Goal: Task Accomplishment & Management: Manage account settings

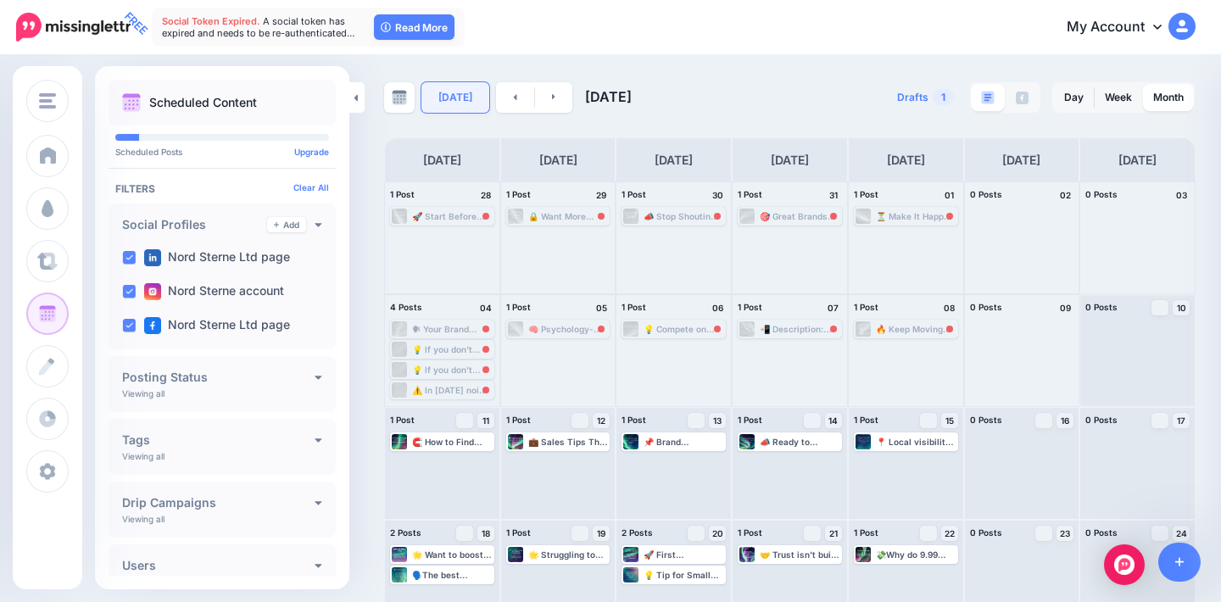
click at [447, 105] on link "[DATE]" at bounding box center [455, 97] width 68 height 31
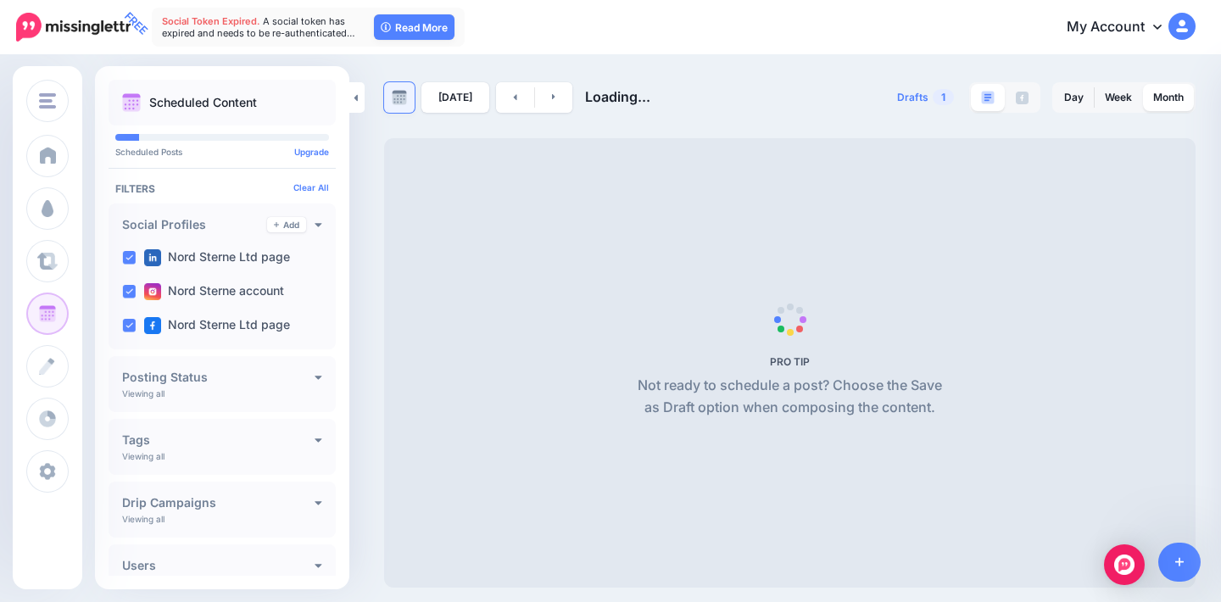
click at [405, 108] on link at bounding box center [399, 97] width 31 height 31
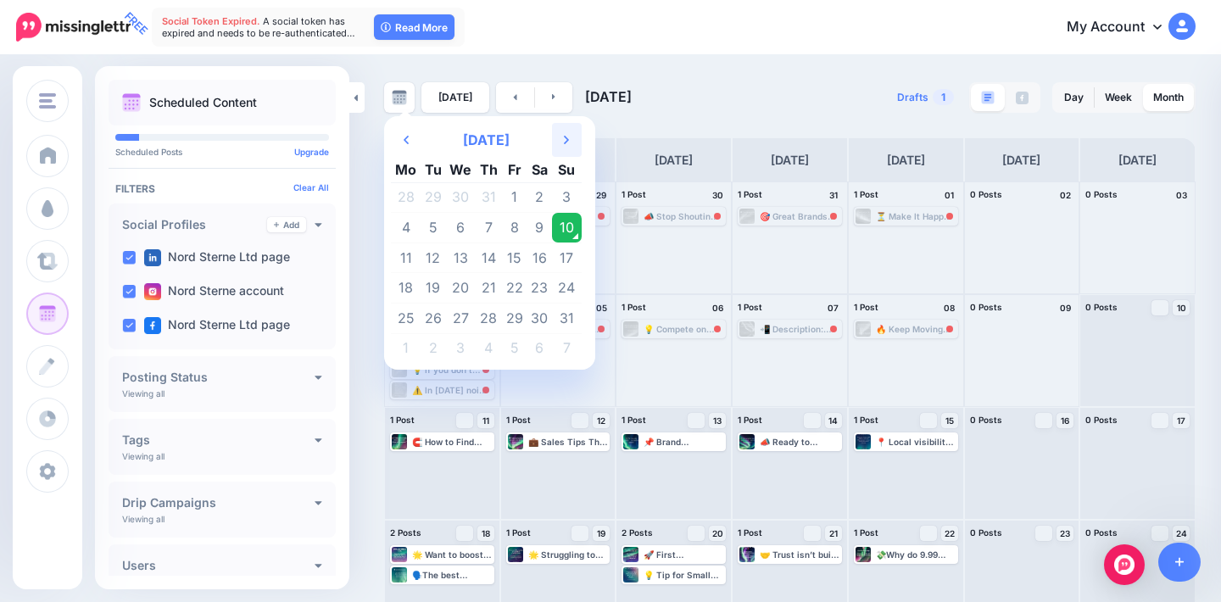
click at [579, 152] on th "Next Month" at bounding box center [567, 140] width 30 height 34
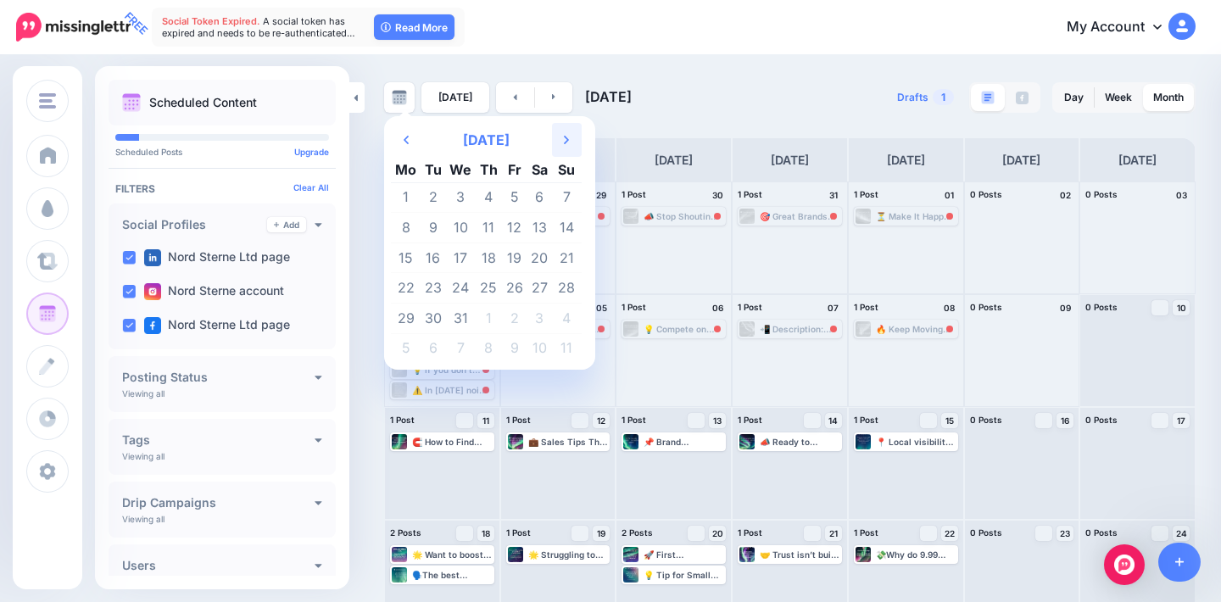
click at [579, 152] on th "Next Month" at bounding box center [567, 140] width 30 height 34
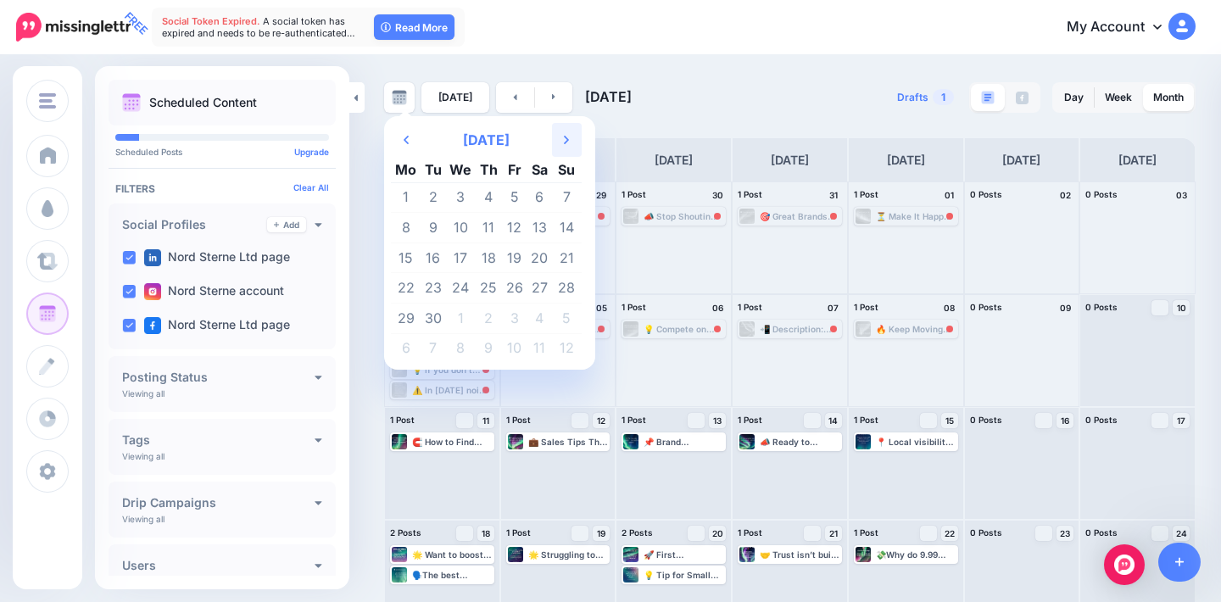
click at [579, 152] on th "Next Month" at bounding box center [567, 140] width 30 height 34
click at [491, 239] on td "6" at bounding box center [489, 228] width 26 height 31
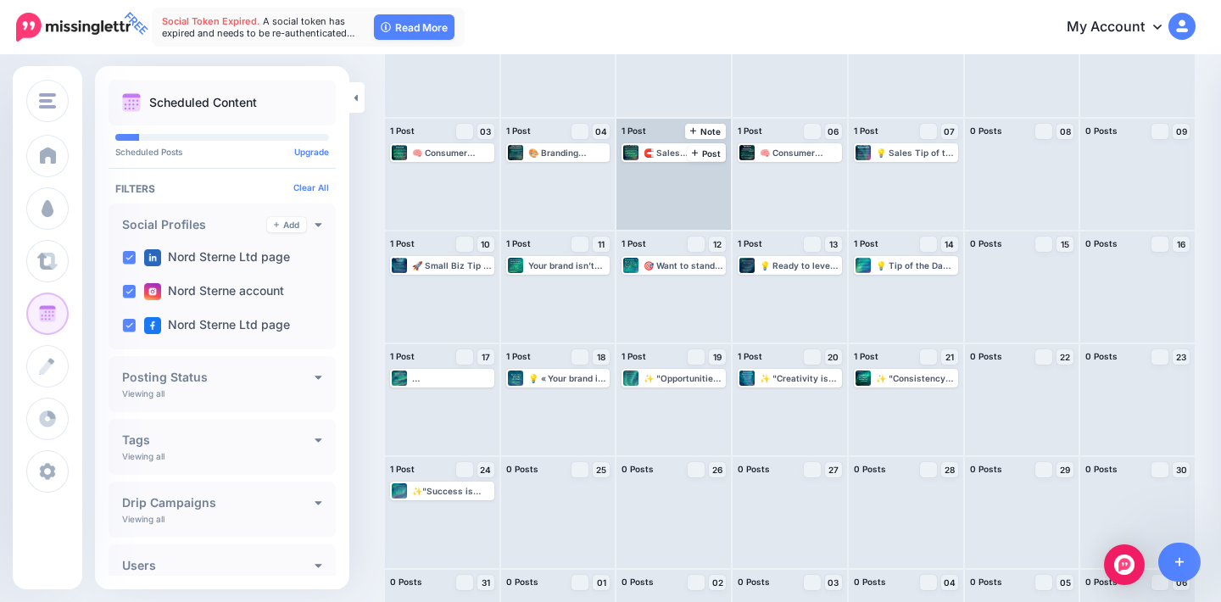
scroll to position [197, 0]
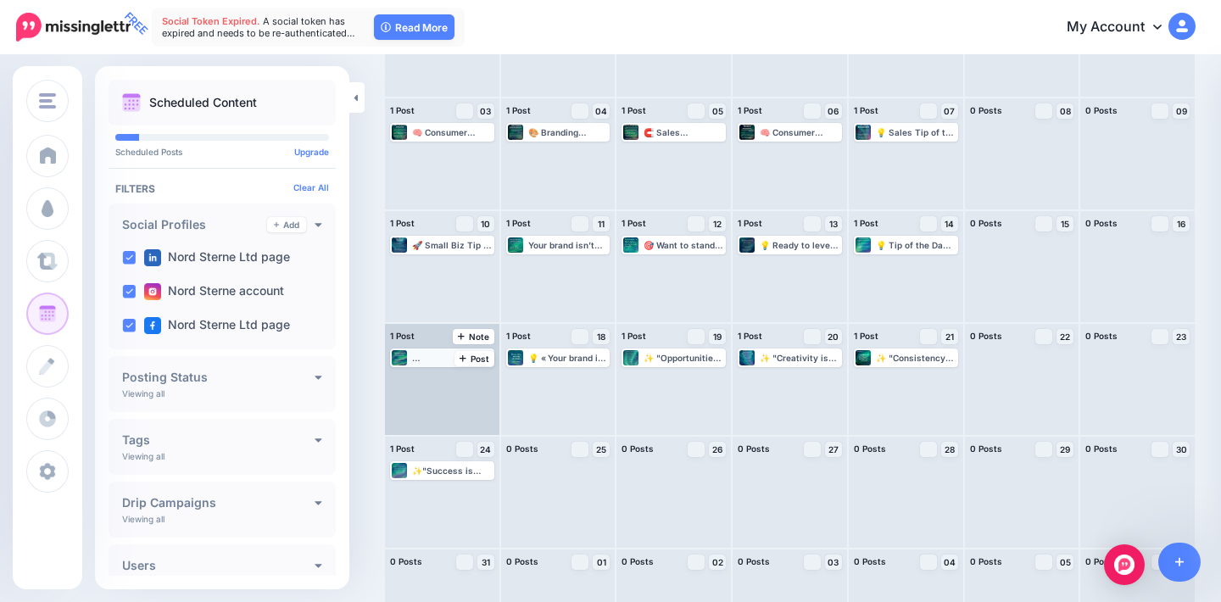
click at [435, 359] on div "🌟 Create Unforgettable Customer Experiences "Customer service shouldn't just be…" at bounding box center [452, 358] width 81 height 10
click at [420, 379] on span "Edit" at bounding box center [423, 378] width 14 height 8
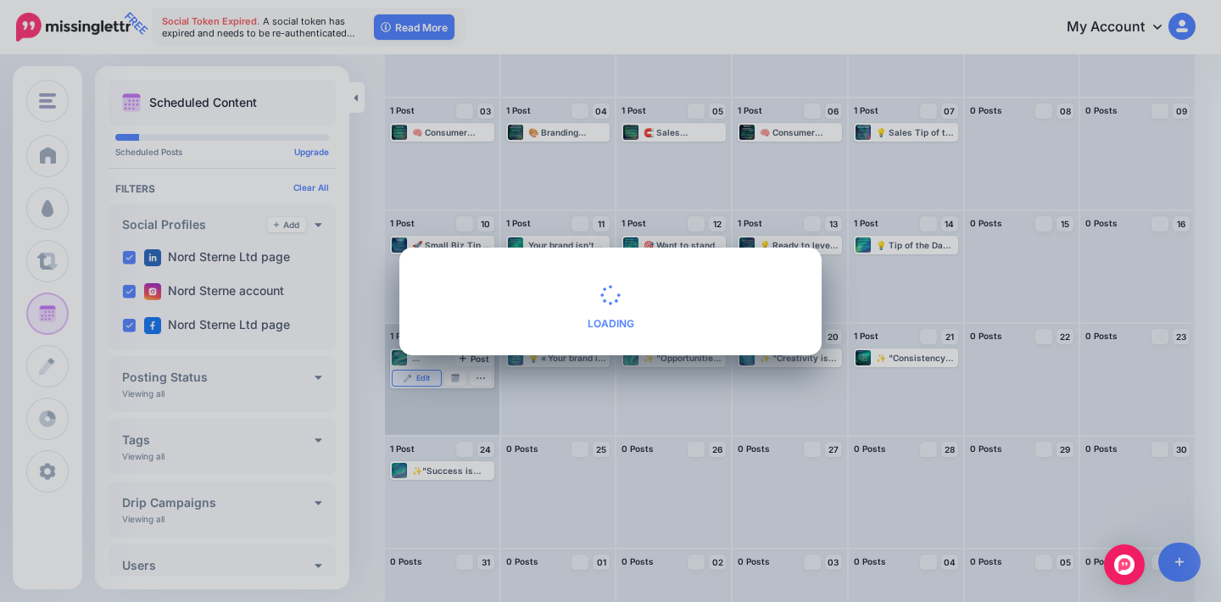
type textarea "**********"
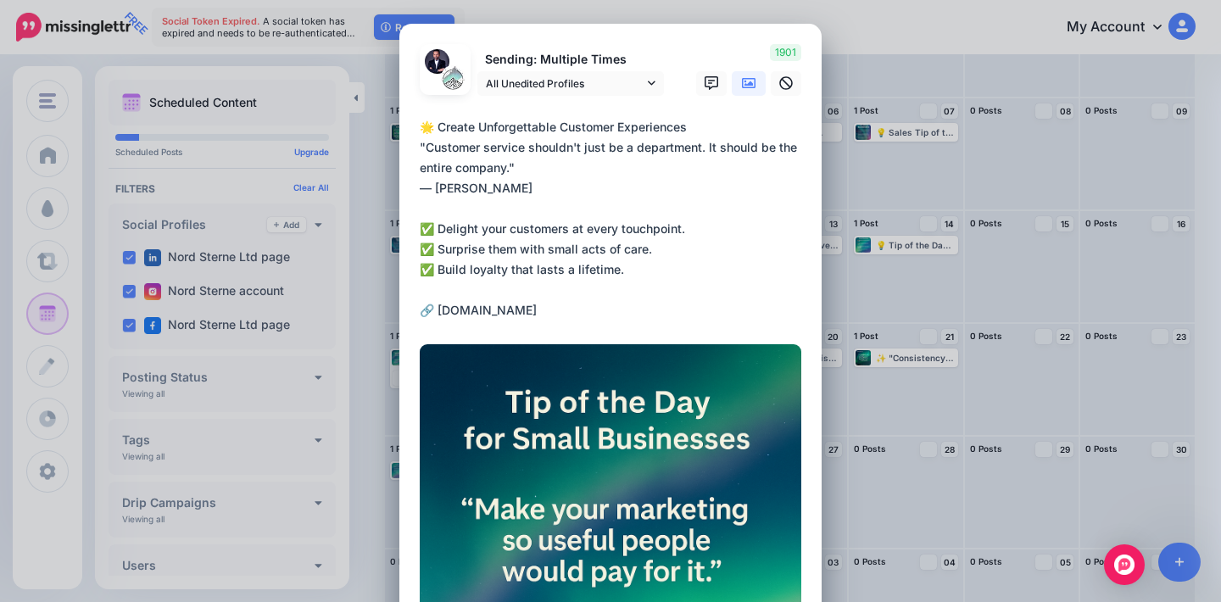
click at [820, 259] on div "Loading Sending: Multiple Times All Unedited Profiles" at bounding box center [610, 506] width 422 height 964
click at [943, 80] on div "Edit Post Loading Sending: Multiple Times All Unedited Profiles" at bounding box center [610, 301] width 1221 height 602
click at [888, 174] on div "Edit Post Loading Sending: Multiple Times All Unedited Profiles" at bounding box center [610, 301] width 1221 height 602
click at [938, 292] on div "Edit Post Loading Sending: Multiple Times All Unedited Profiles" at bounding box center [610, 301] width 1221 height 602
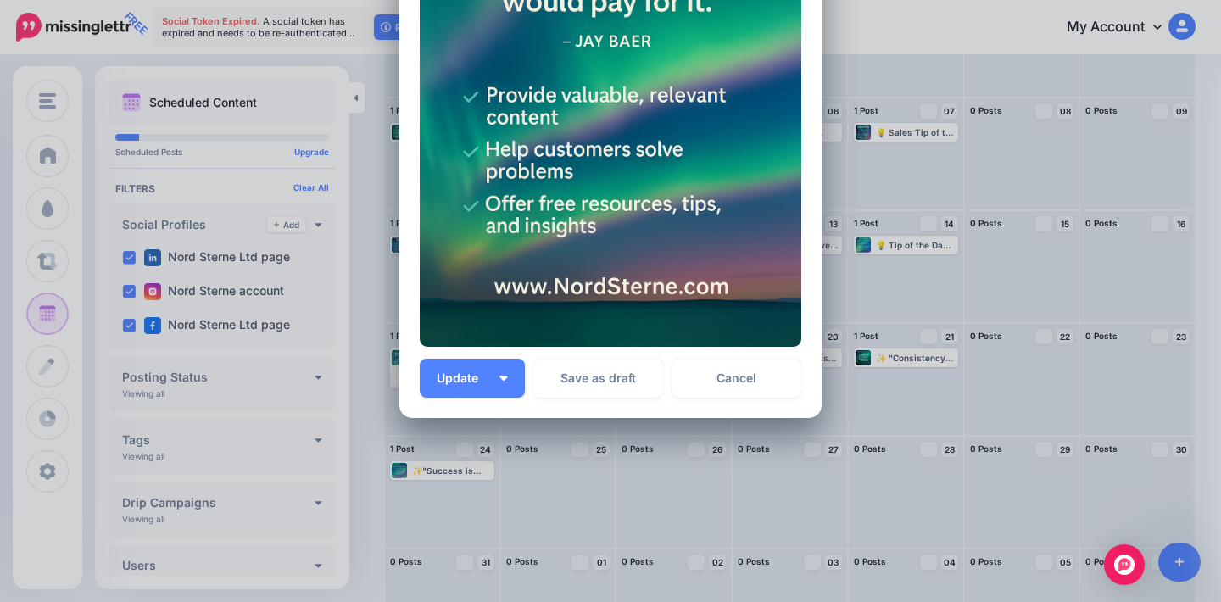
scroll to position [568, 0]
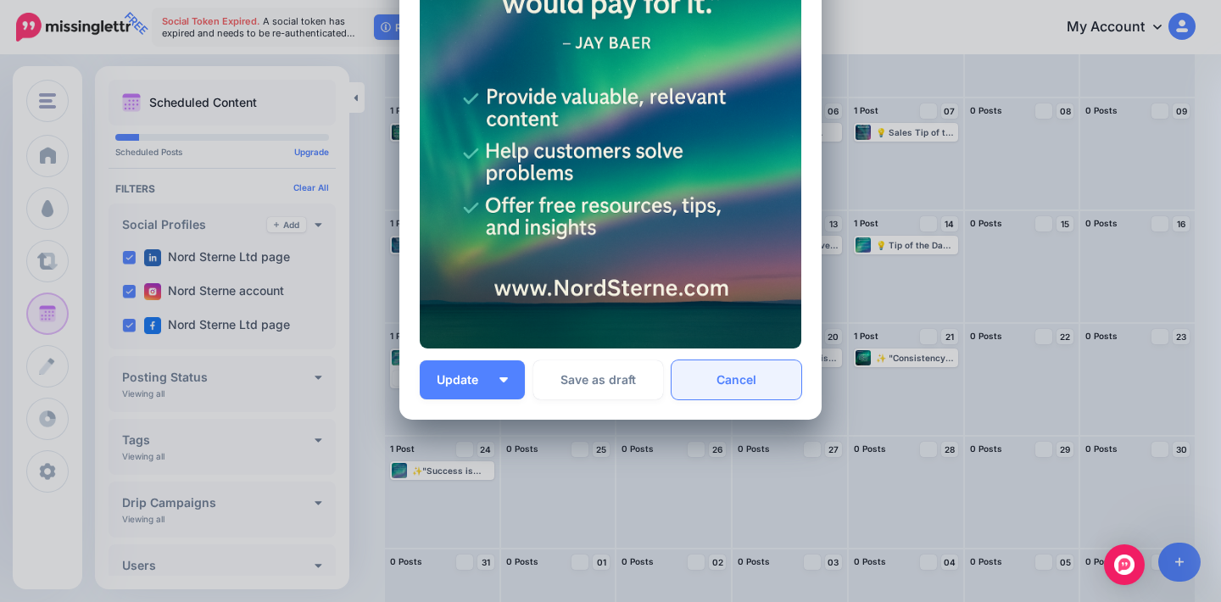
click at [765, 366] on link "Cancel" at bounding box center [736, 379] width 130 height 39
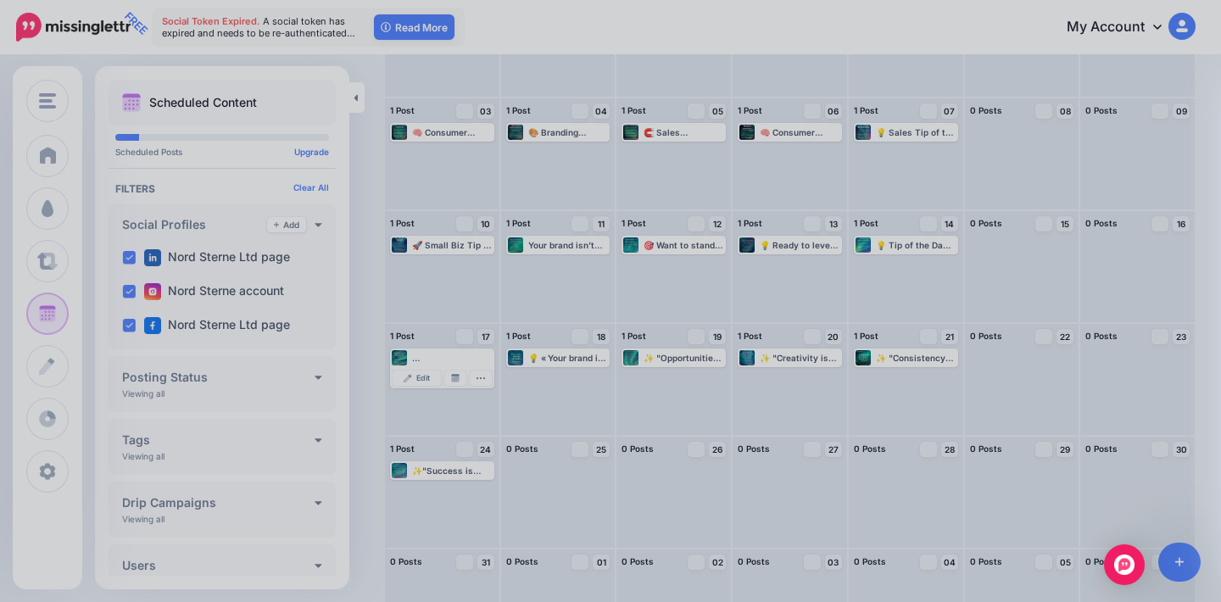
scroll to position [0, 0]
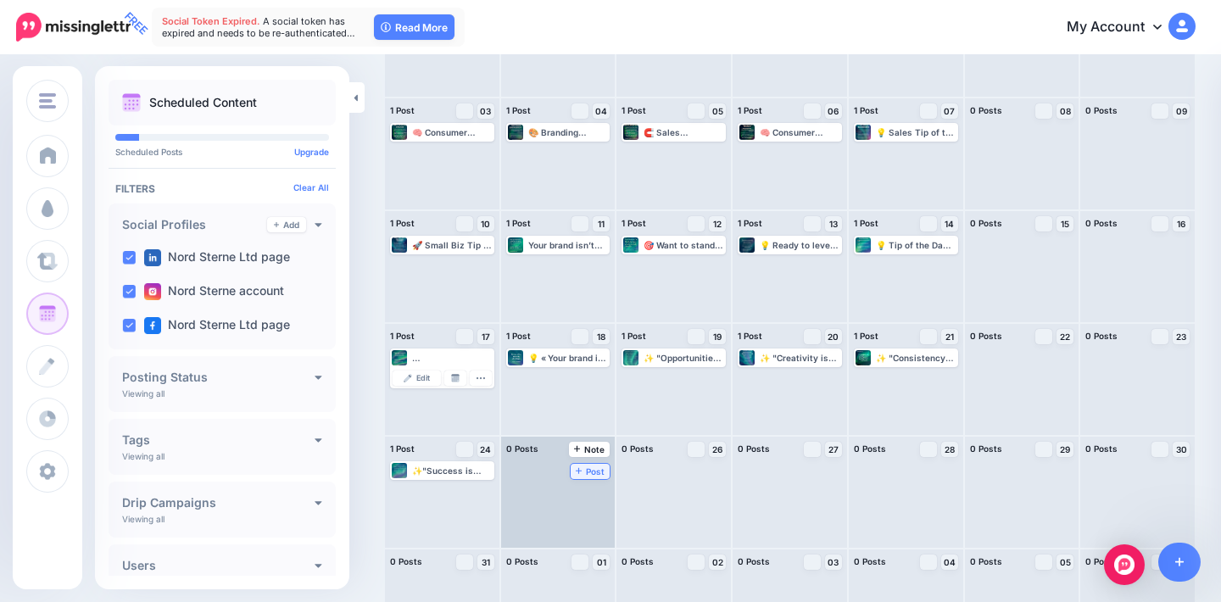
click at [587, 467] on span "Post" at bounding box center [591, 471] width 30 height 8
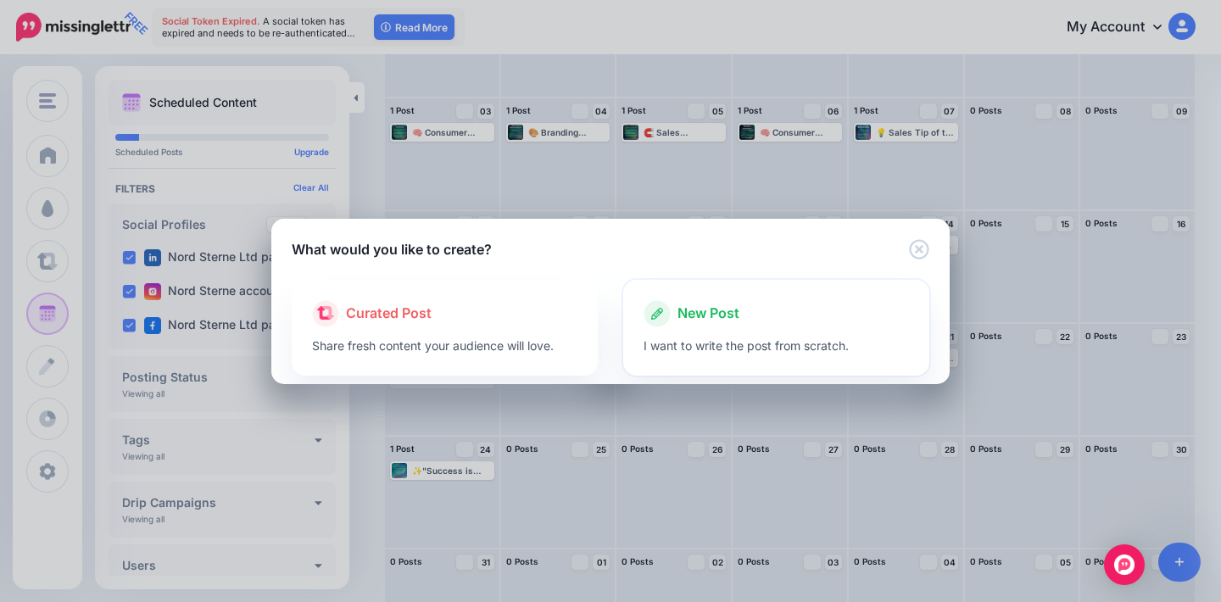
click at [668, 322] on icon at bounding box center [656, 313] width 27 height 27
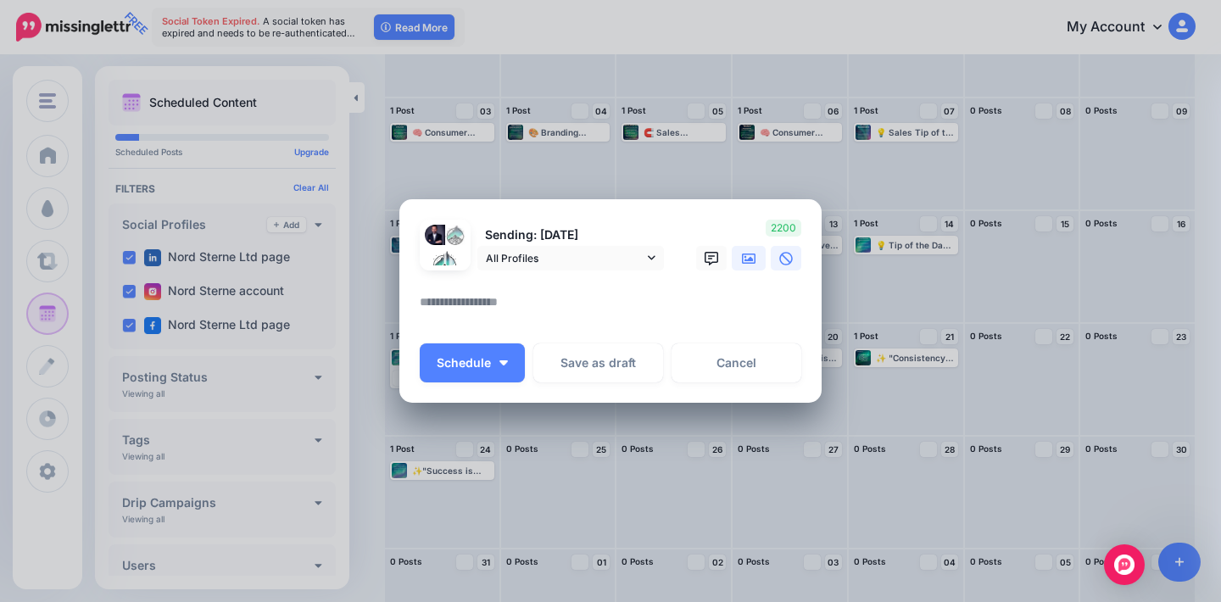
click at [756, 246] on link at bounding box center [749, 258] width 34 height 25
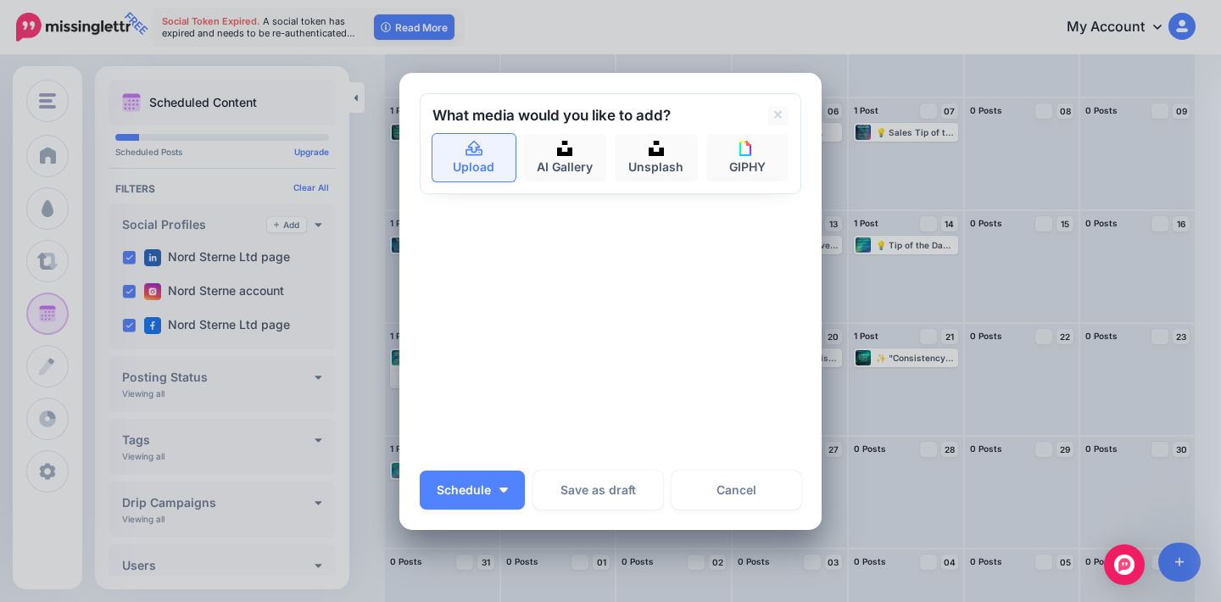
click at [479, 163] on link "Upload" at bounding box center [473, 157] width 83 height 47
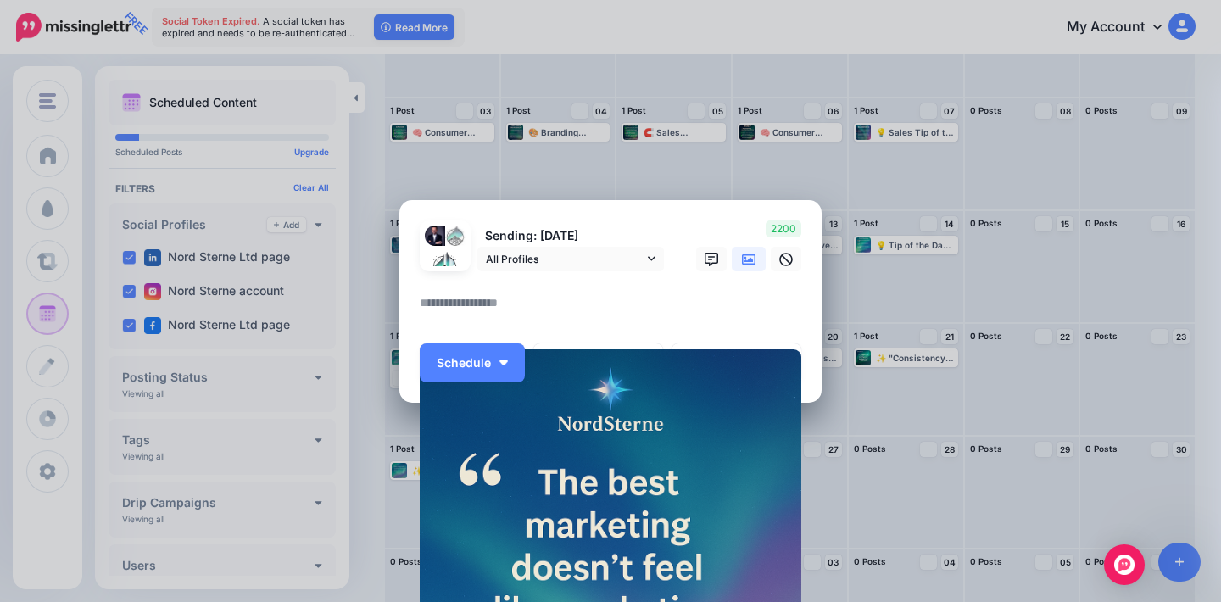
click at [537, 288] on div at bounding box center [610, 281] width 381 height 21
click at [474, 293] on textarea at bounding box center [615, 308] width 390 height 33
paste textarea "**********"
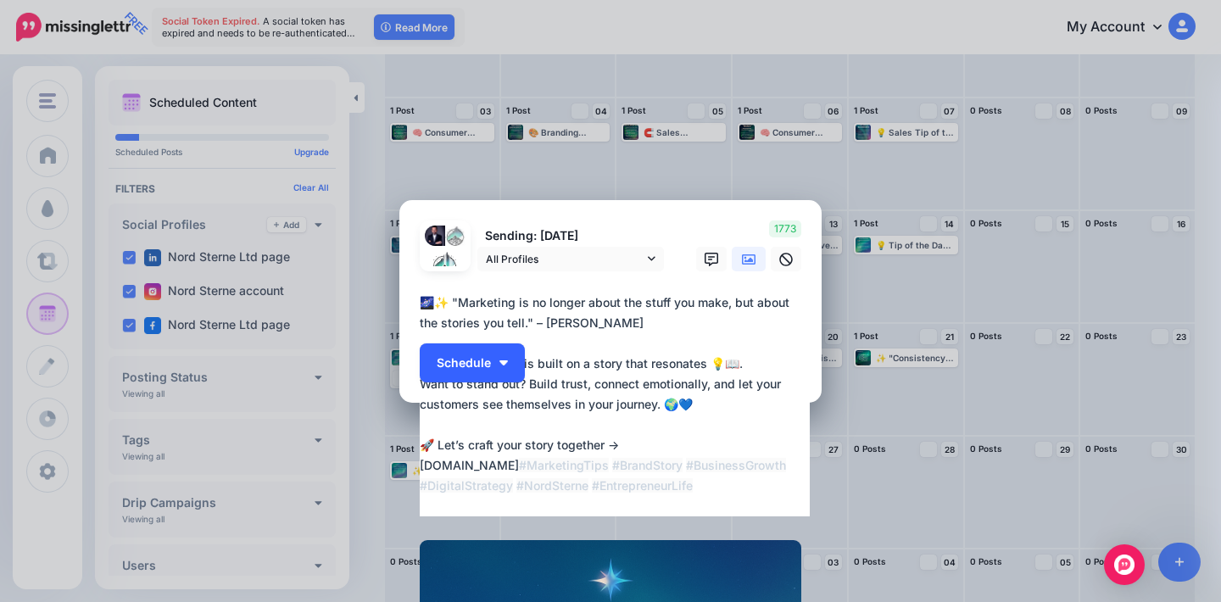
type textarea "**********"
click at [502, 361] on img "button" at bounding box center [503, 362] width 8 height 5
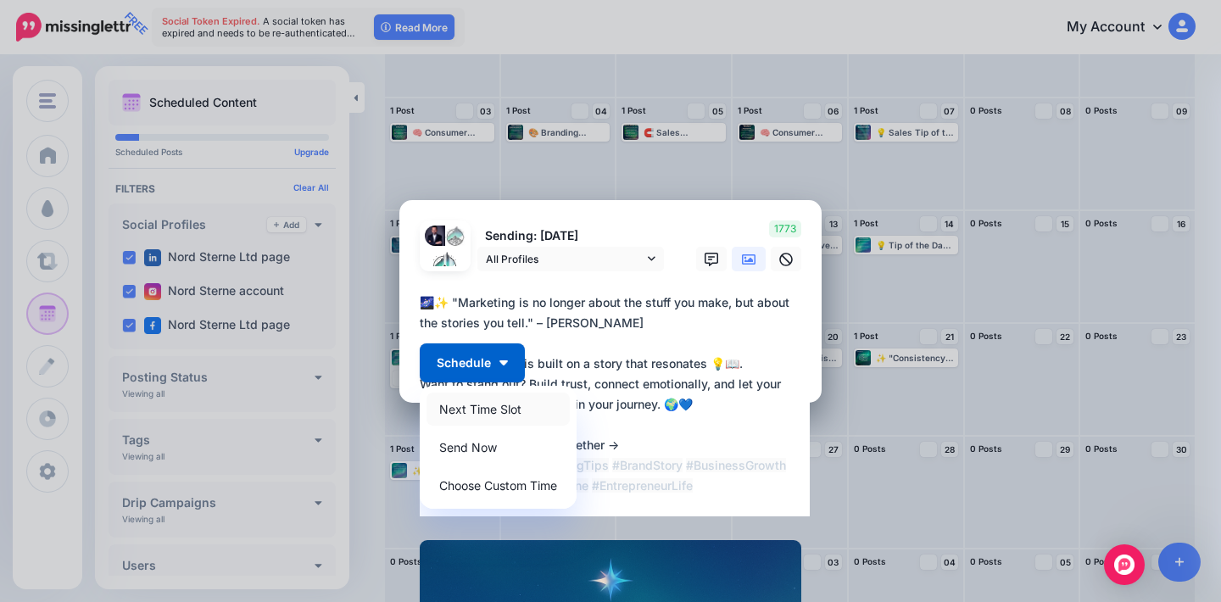
click at [515, 410] on link "Next Time Slot" at bounding box center [497, 408] width 143 height 33
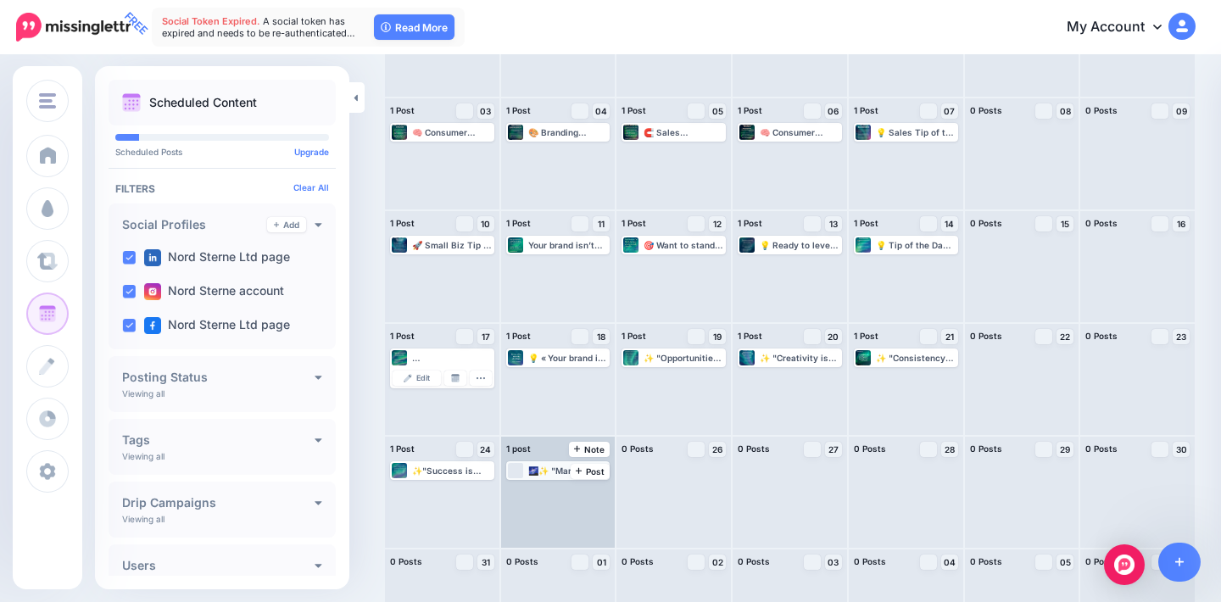
click at [547, 472] on div "🌌✨ "Marketing is no longer about the stuff you make, but about the stories you …" at bounding box center [568, 470] width 81 height 10
click at [536, 489] on span "Edit" at bounding box center [539, 491] width 14 height 8
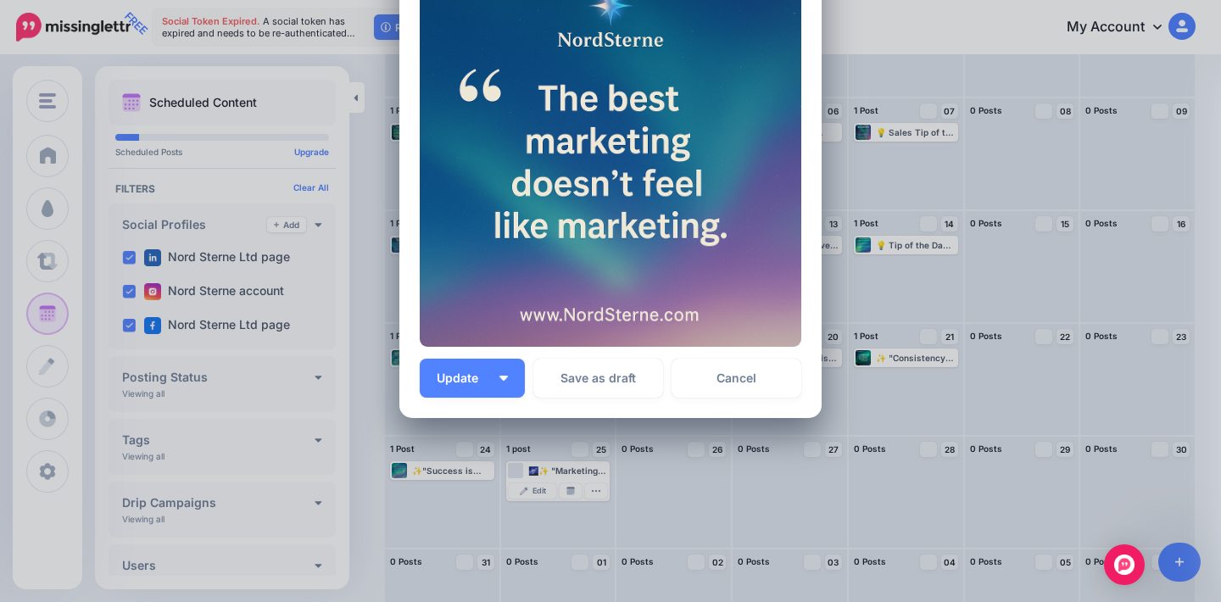
scroll to position [398, 0]
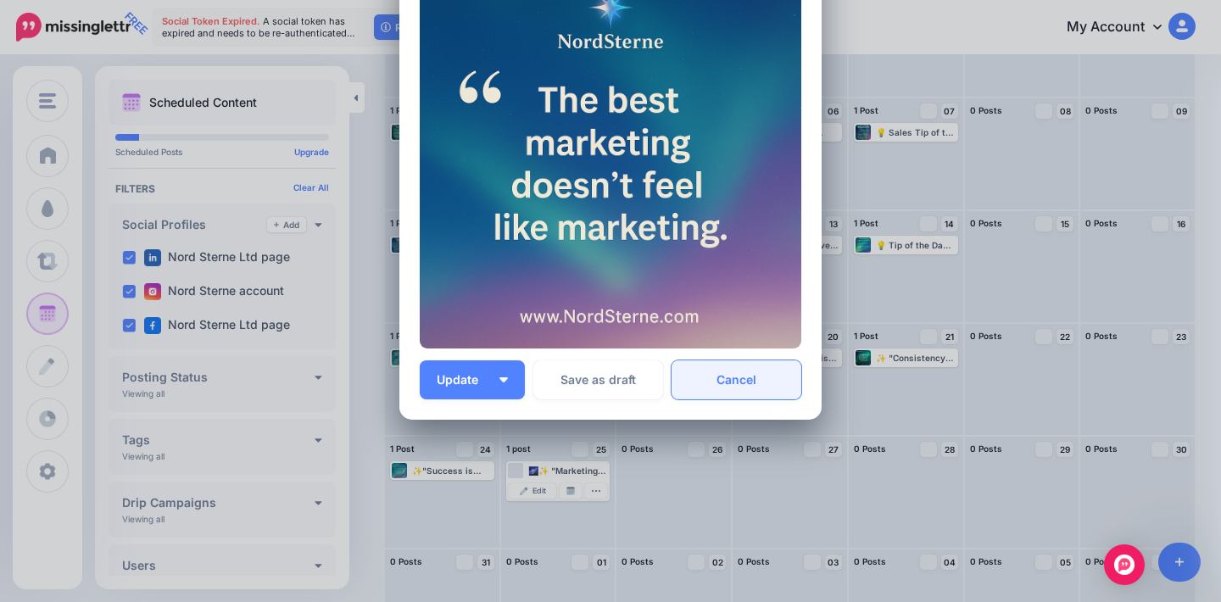
click at [729, 381] on link "Cancel" at bounding box center [736, 379] width 130 height 39
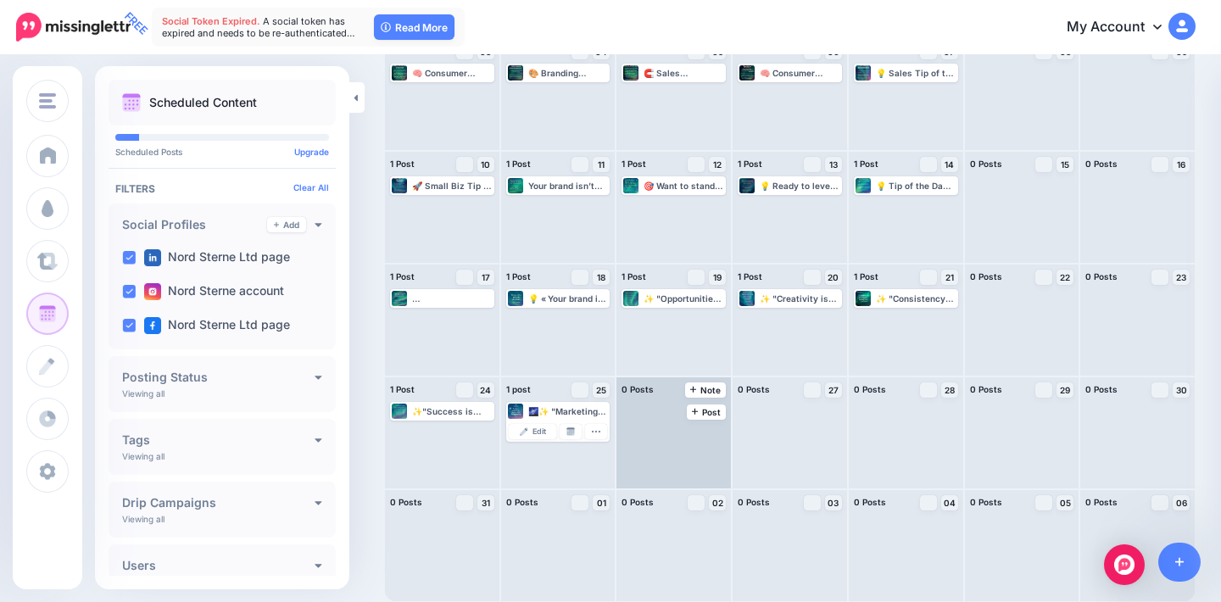
scroll to position [256, 0]
click at [703, 411] on span "Post" at bounding box center [707, 412] width 30 height 8
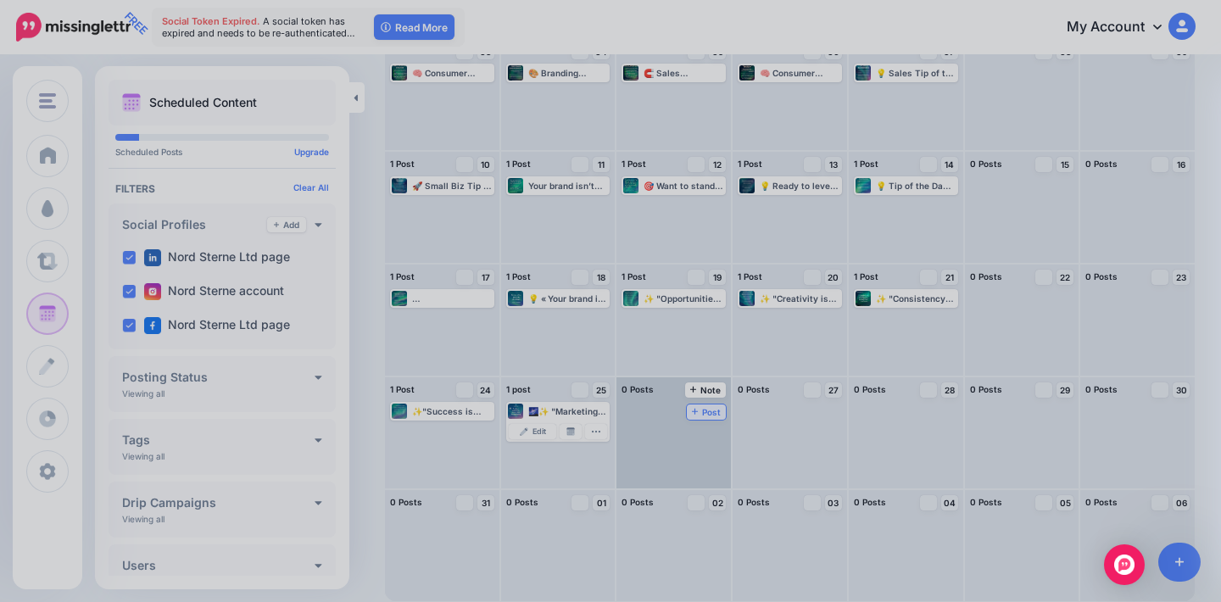
scroll to position [0, 0]
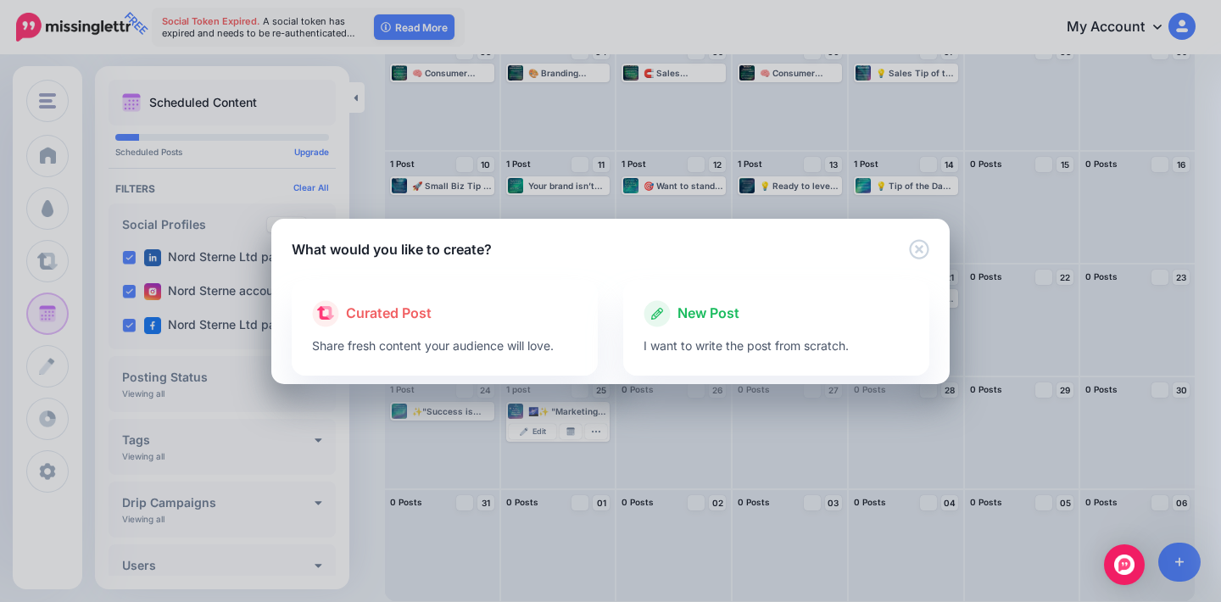
click at [737, 331] on div at bounding box center [775, 331] width 265 height 8
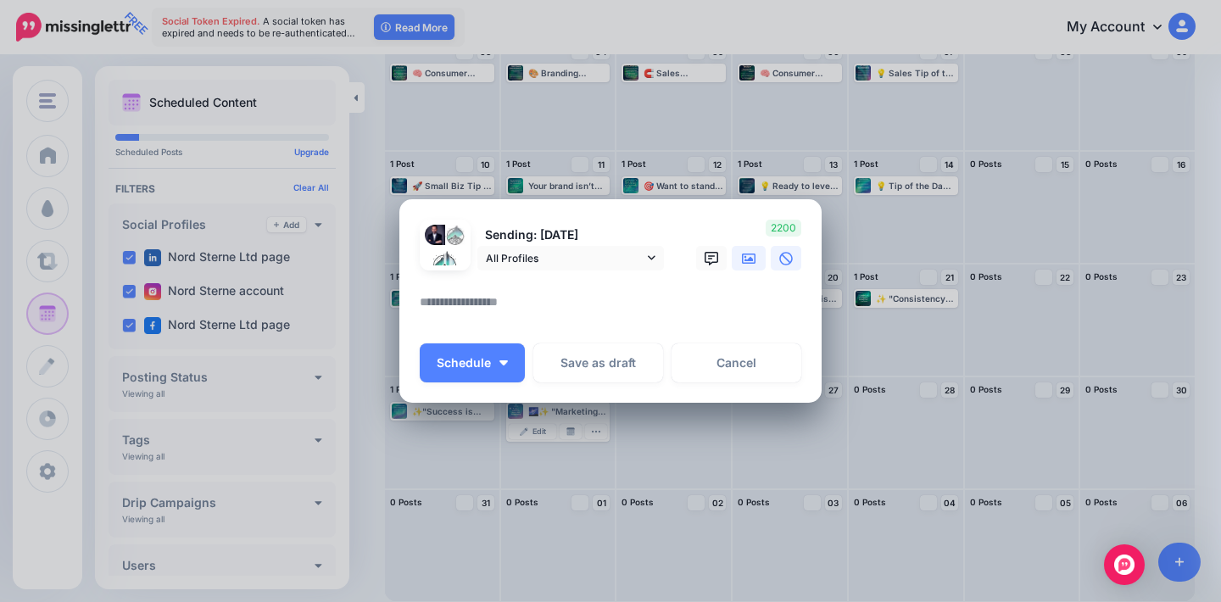
click at [753, 258] on icon at bounding box center [749, 259] width 14 height 14
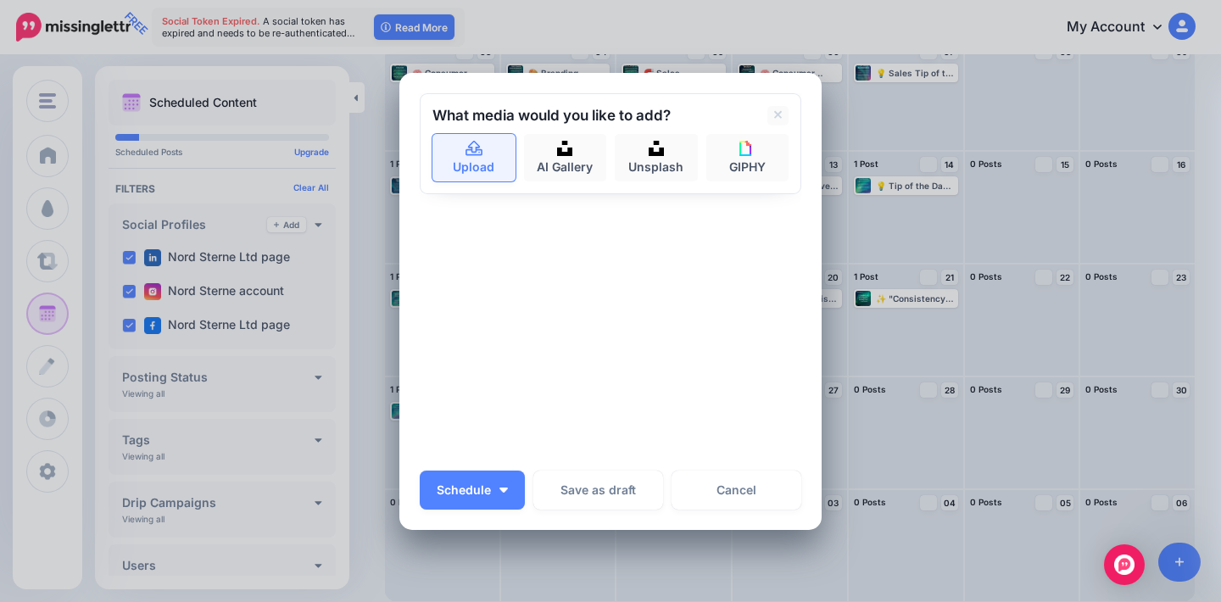
click at [480, 156] on icon at bounding box center [474, 149] width 19 height 15
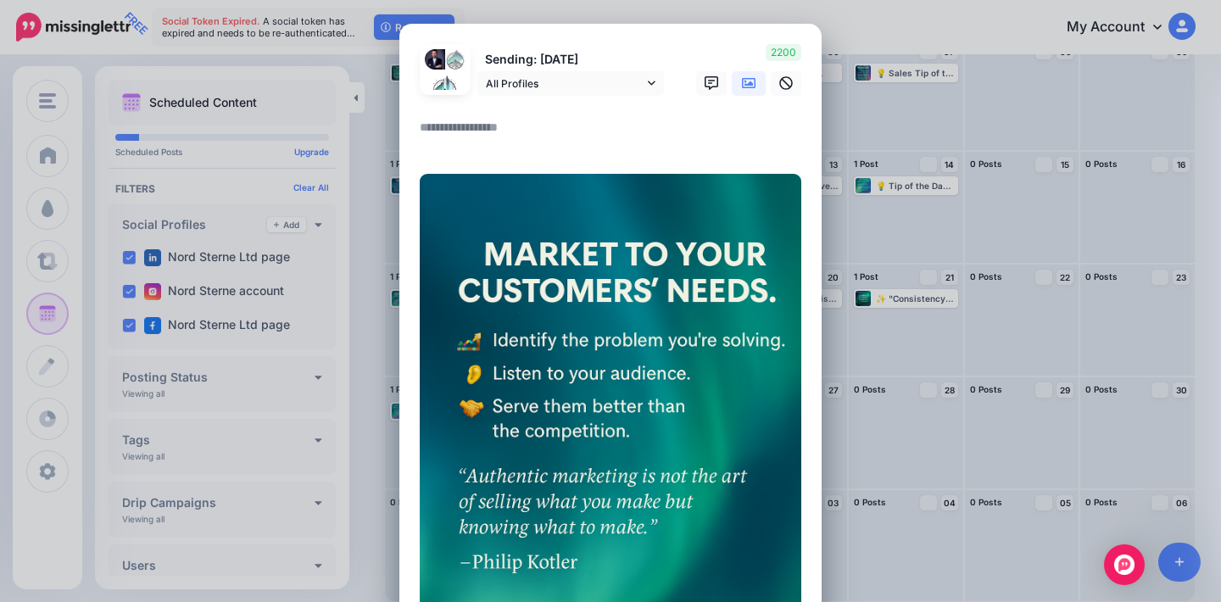
click at [483, 125] on textarea at bounding box center [615, 133] width 390 height 33
paste textarea "**********"
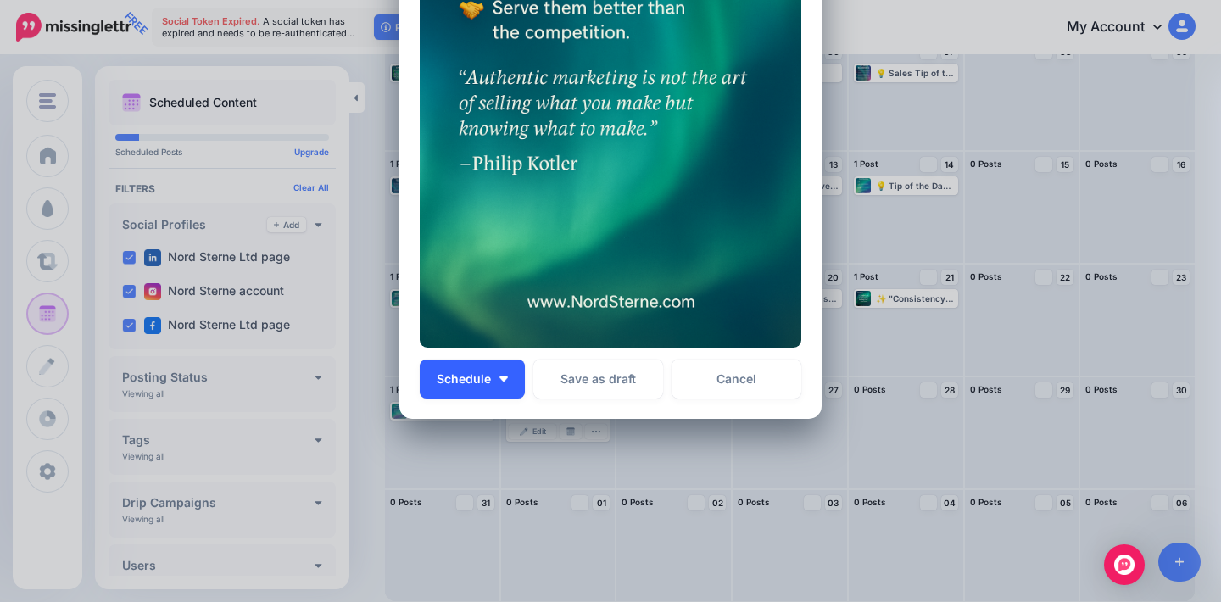
scroll to position [548, 0]
type textarea "**********"
click at [501, 383] on button "Schedule" at bounding box center [472, 379] width 105 height 39
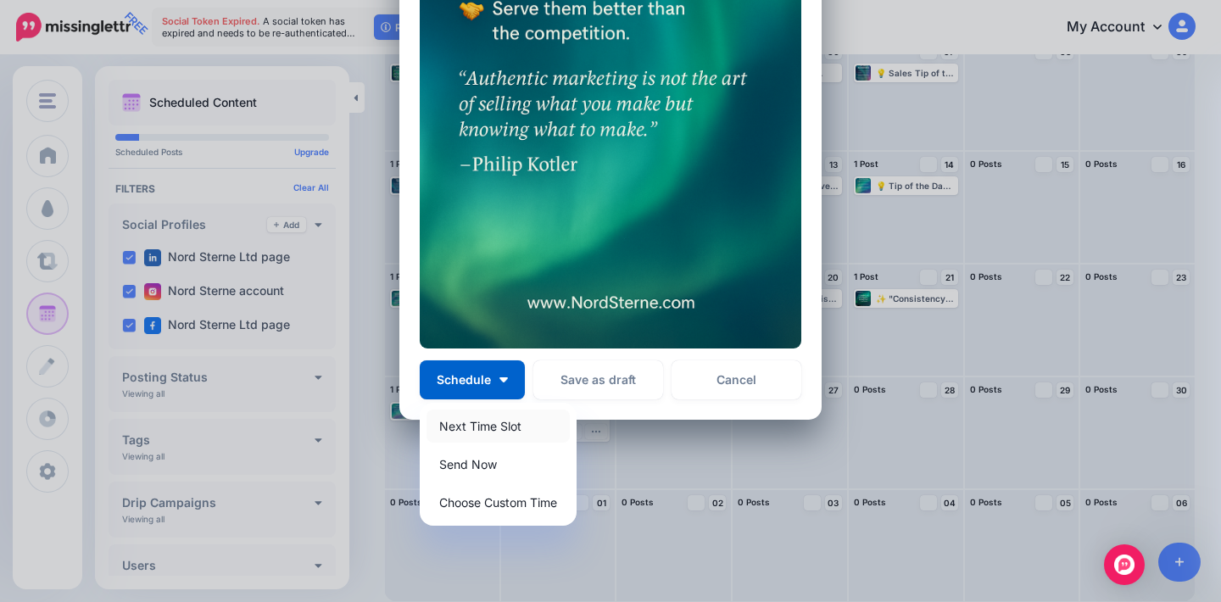
click at [519, 429] on link "Next Time Slot" at bounding box center [497, 425] width 143 height 33
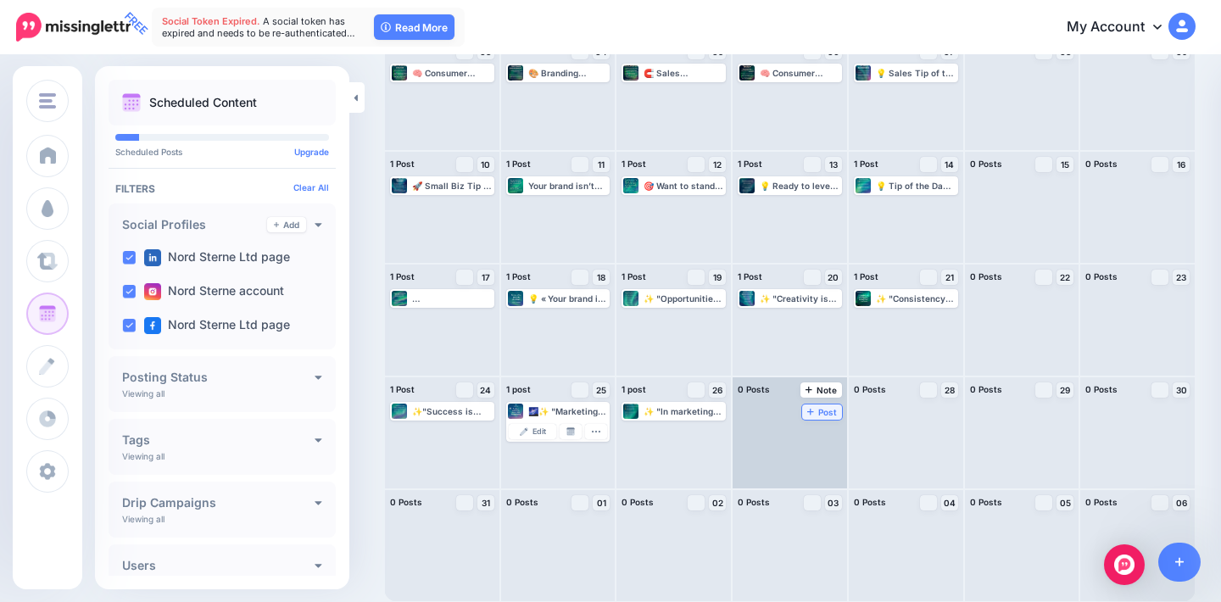
click at [823, 408] on span "Post" at bounding box center [822, 412] width 30 height 8
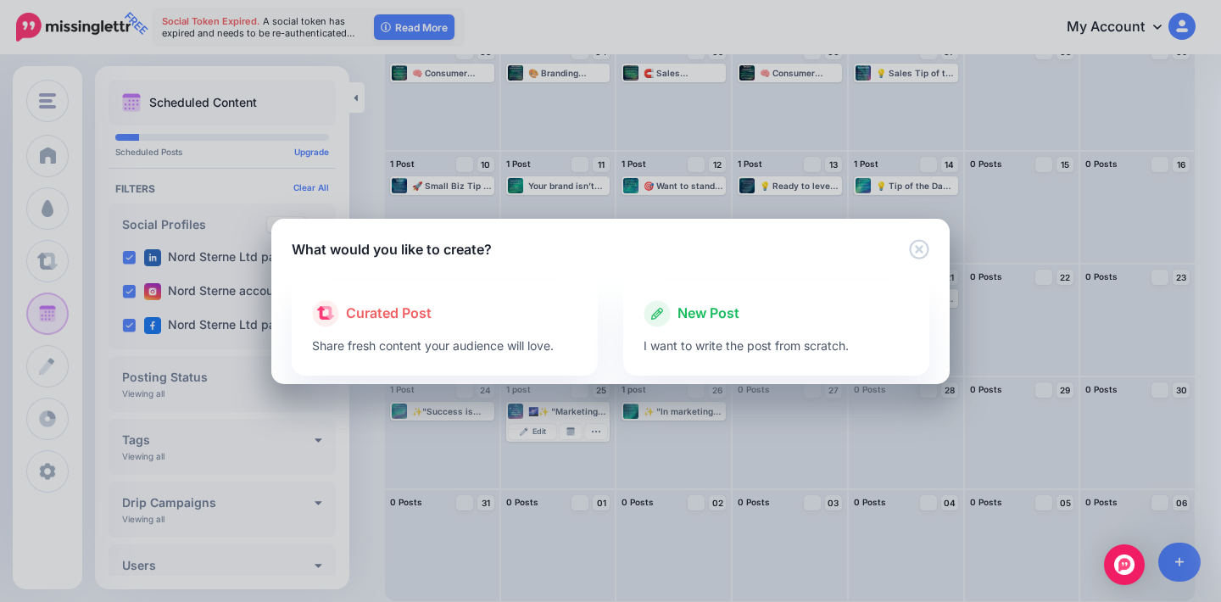
click at [682, 315] on span "New Post" at bounding box center [708, 314] width 62 height 22
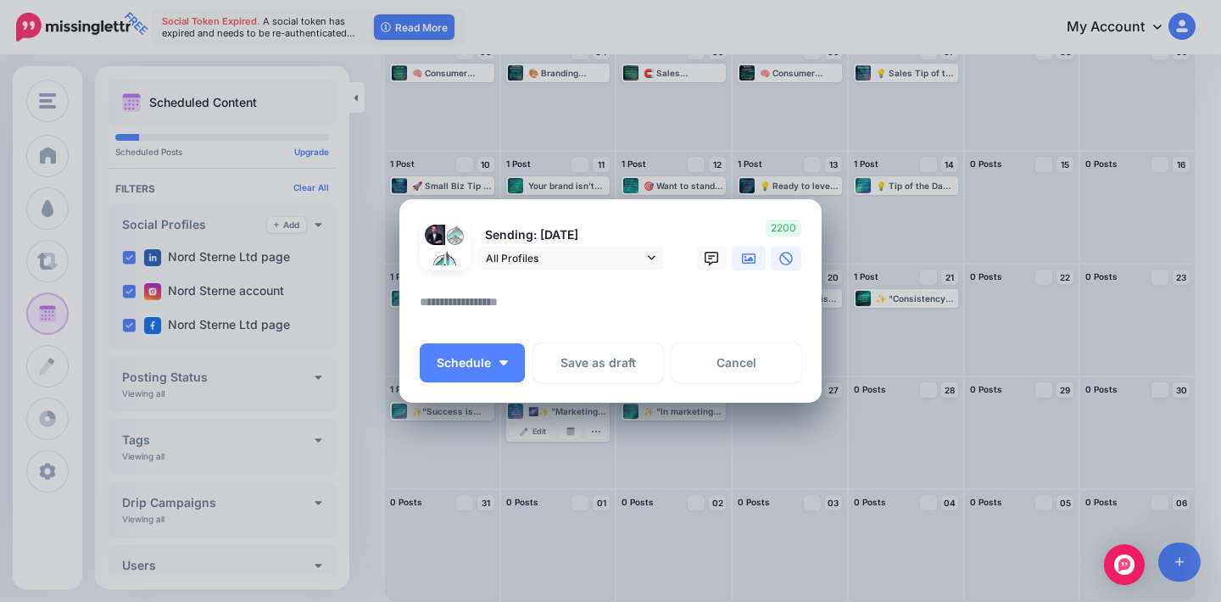
click at [743, 258] on icon at bounding box center [749, 259] width 14 height 14
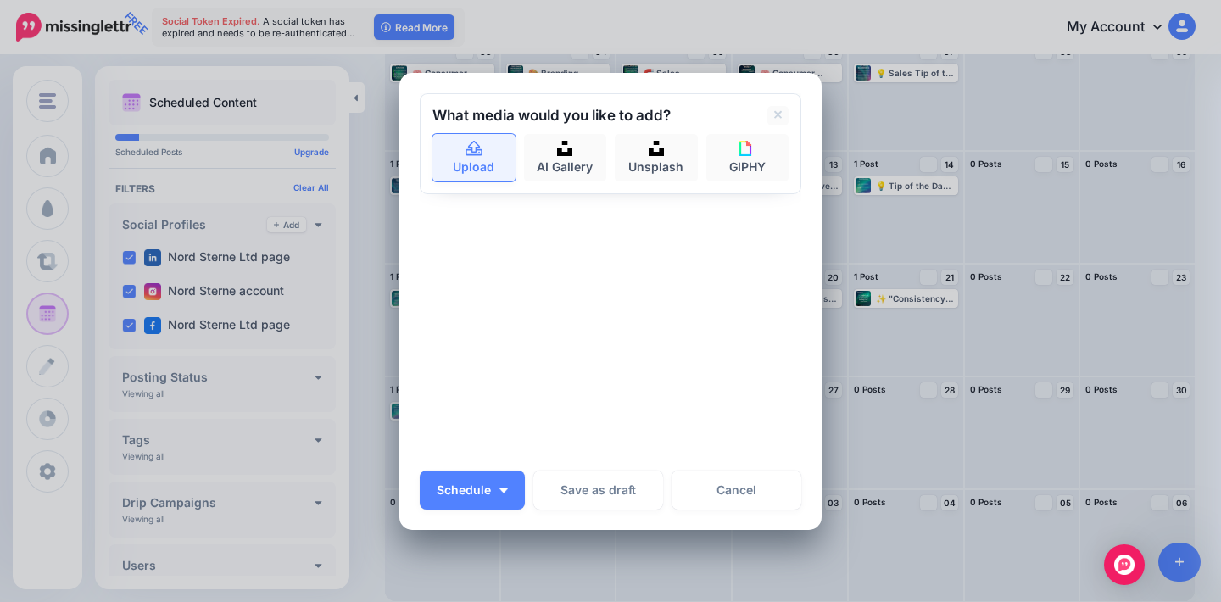
click at [480, 154] on icon at bounding box center [473, 147] width 17 height 15
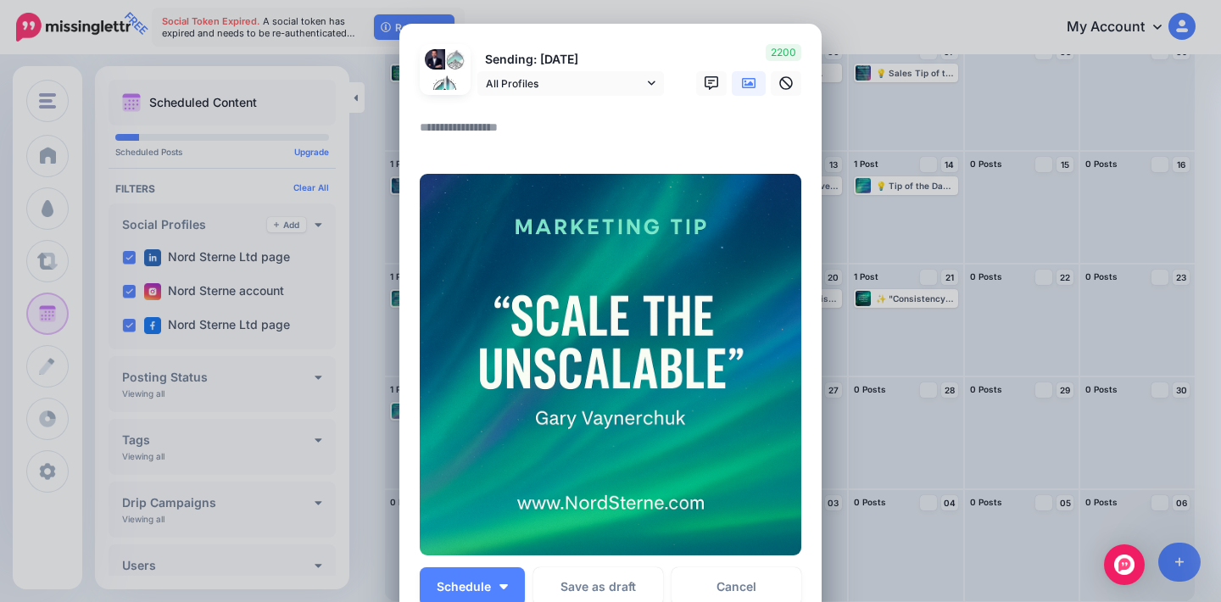
click at [480, 129] on textarea at bounding box center [615, 133] width 390 height 33
paste textarea "**********"
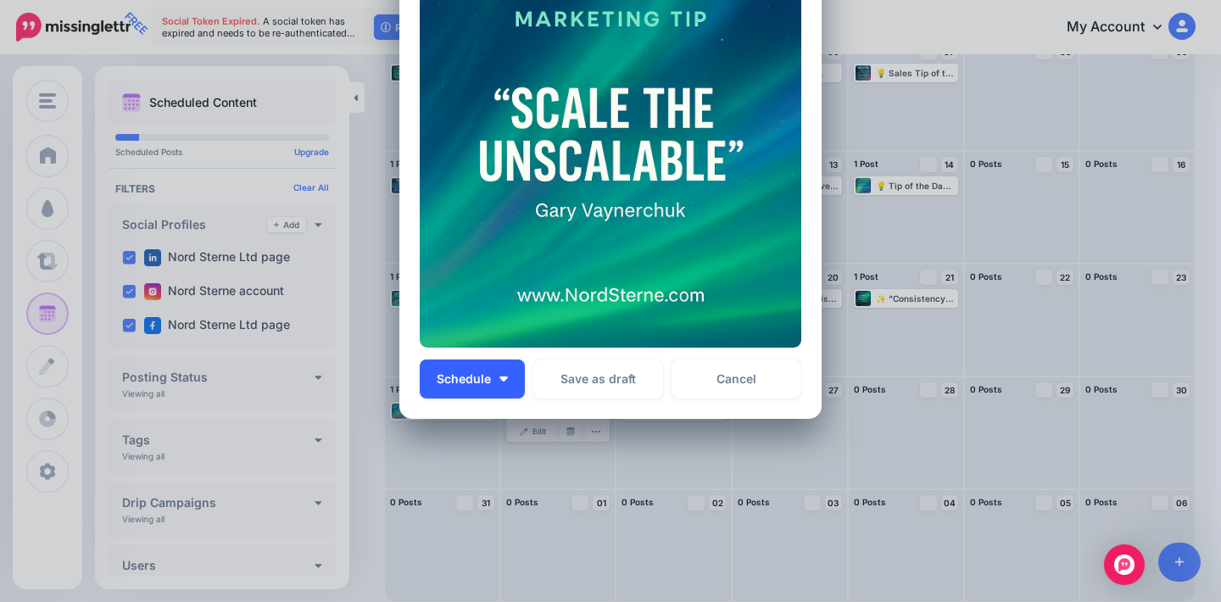
type textarea "**********"
click at [493, 368] on button "Schedule" at bounding box center [472, 379] width 105 height 39
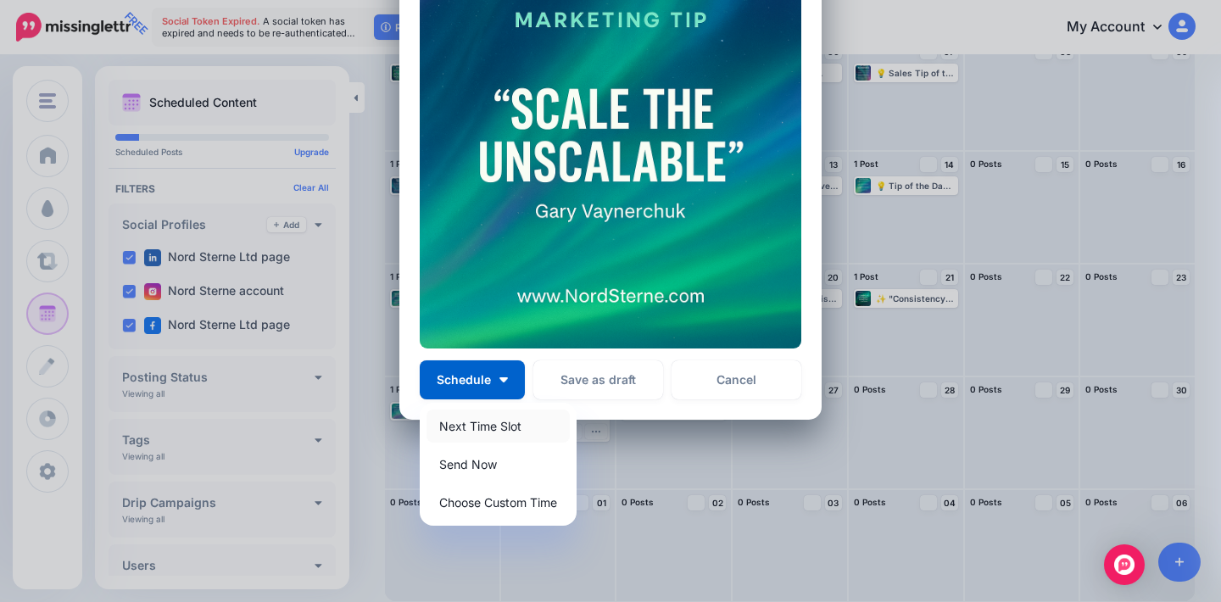
click at [519, 418] on link "Next Time Slot" at bounding box center [497, 425] width 143 height 33
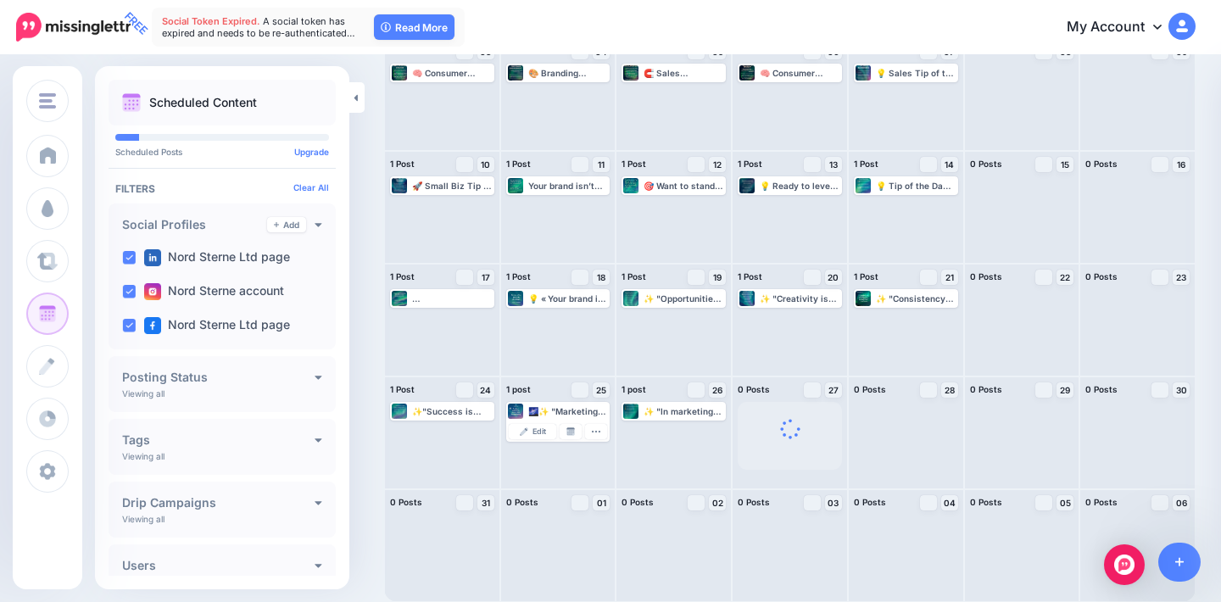
scroll to position [0, 0]
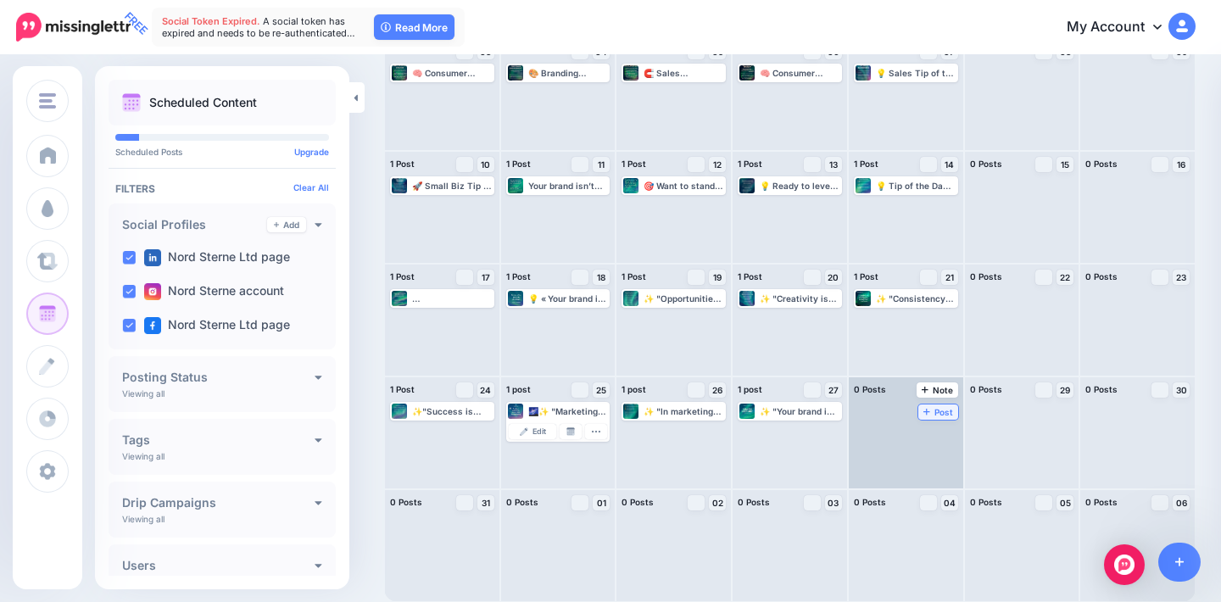
click at [933, 408] on span "Post" at bounding box center [938, 412] width 30 height 8
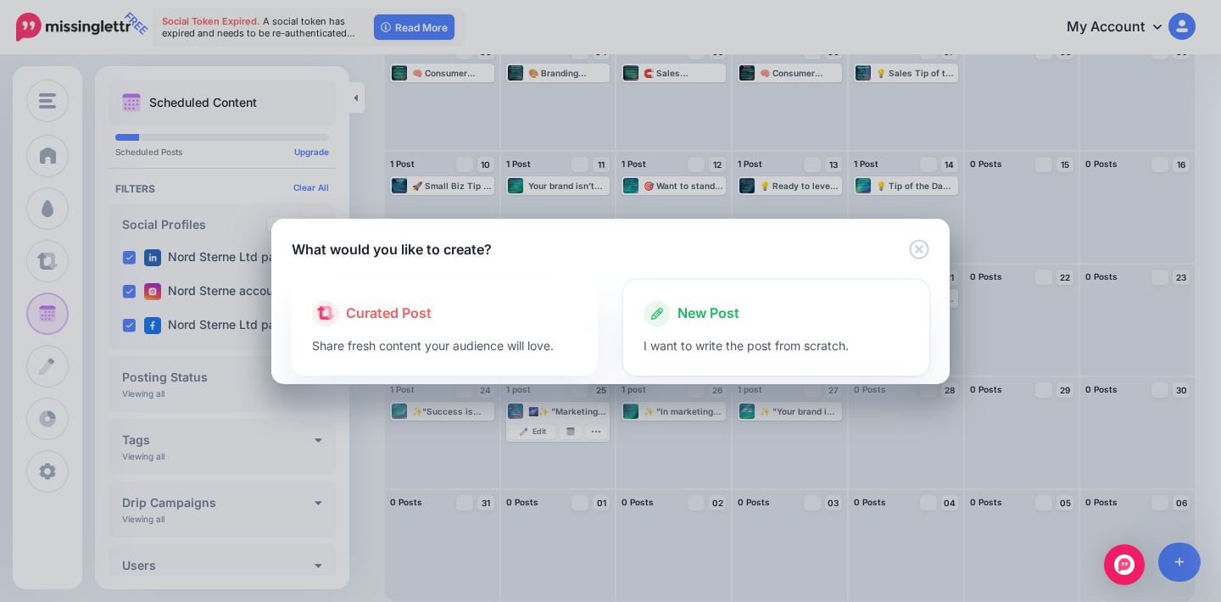
click at [741, 315] on div "New Post" at bounding box center [775, 313] width 265 height 27
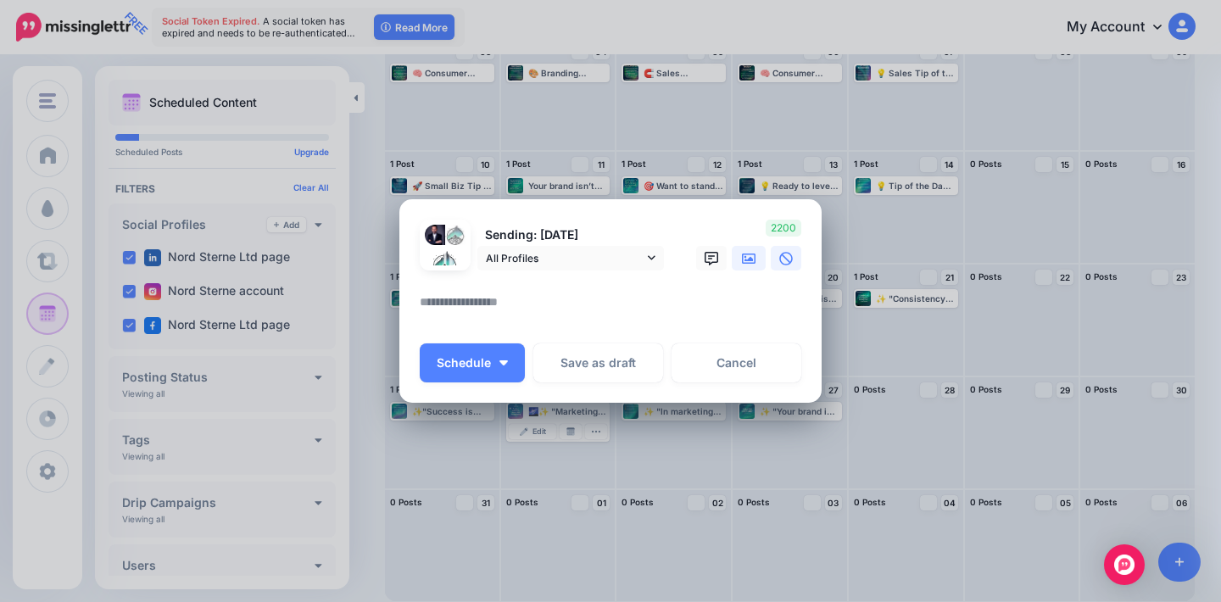
click at [757, 253] on link at bounding box center [749, 258] width 34 height 25
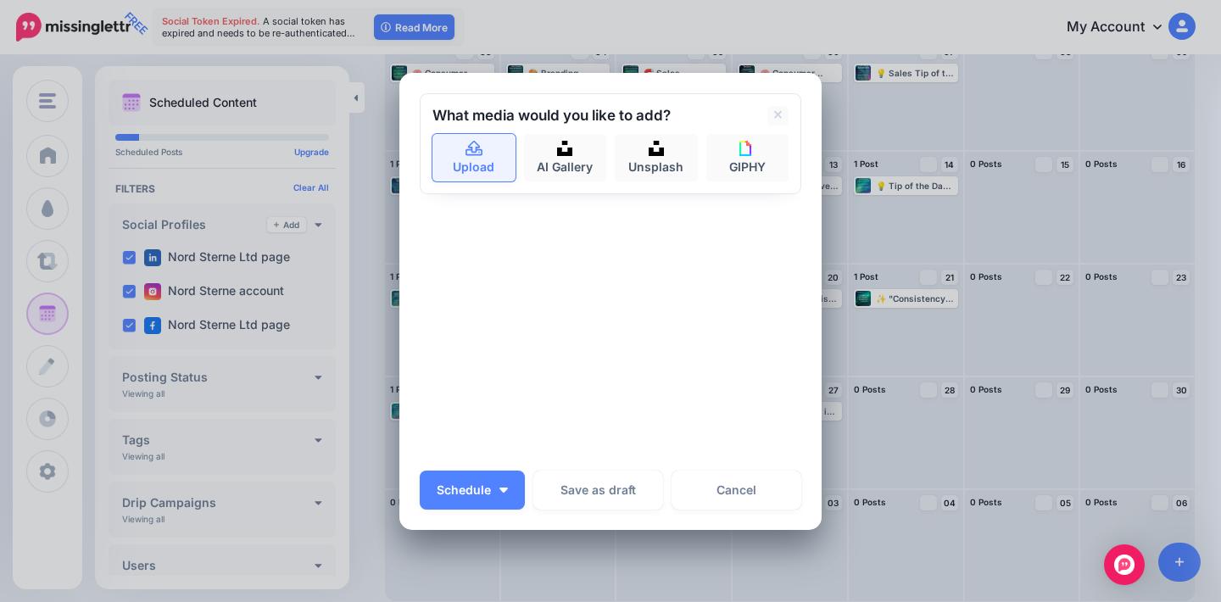
click at [484, 168] on link "Upload" at bounding box center [473, 157] width 83 height 47
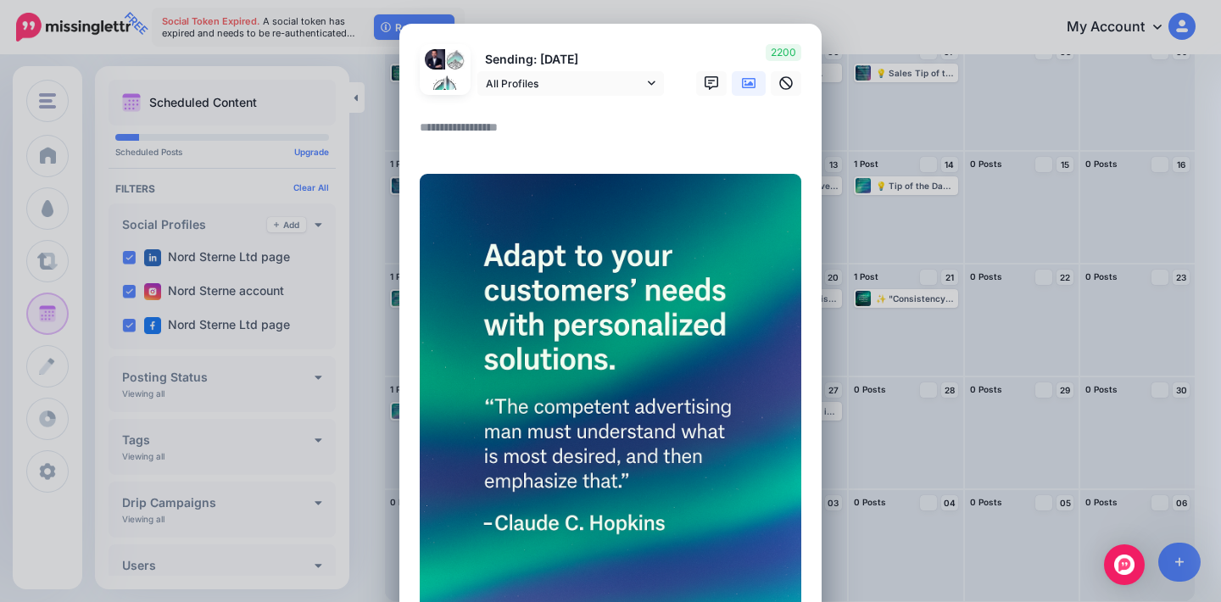
click at [513, 128] on textarea at bounding box center [615, 133] width 390 height 33
paste textarea "**********"
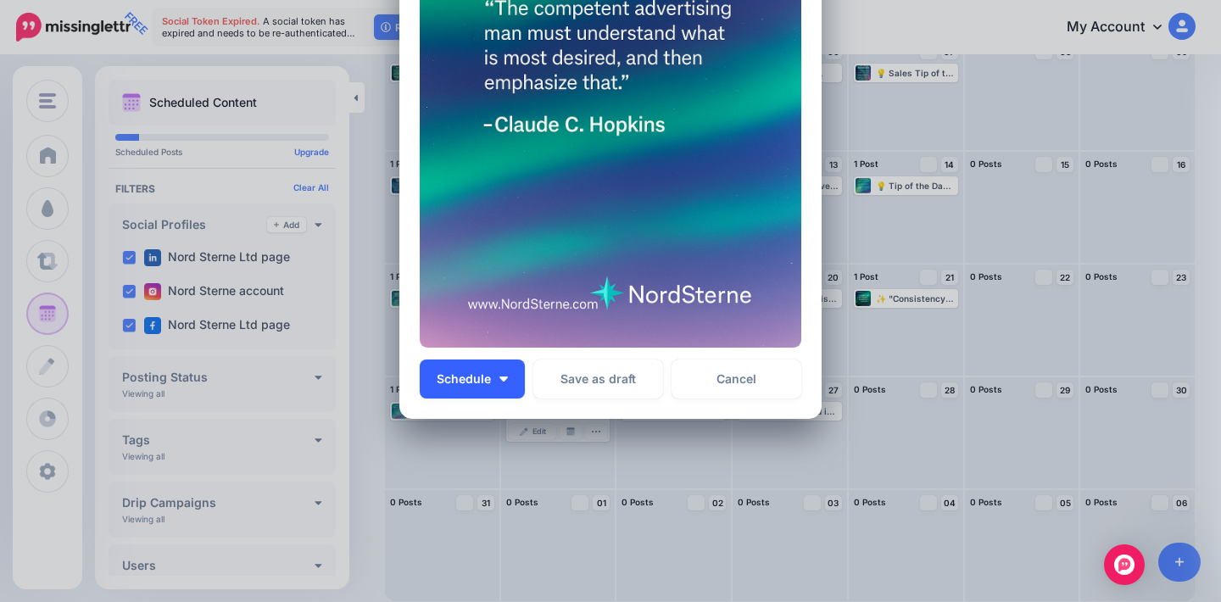
type textarea "**********"
click at [505, 377] on img "button" at bounding box center [503, 379] width 8 height 5
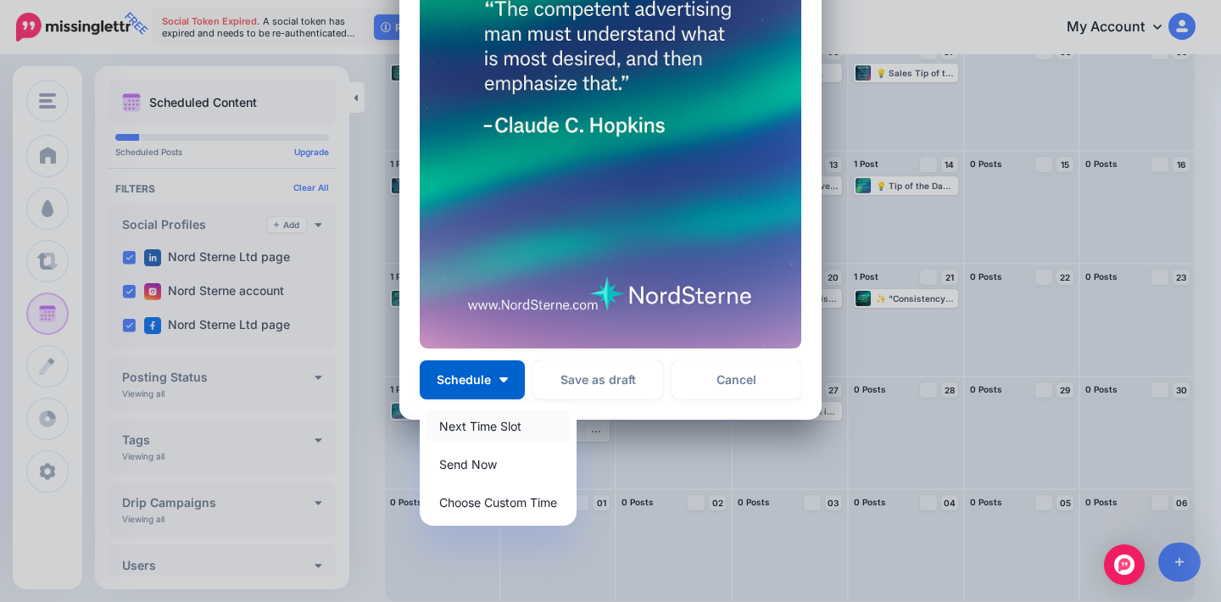
click at [520, 423] on link "Next Time Slot" at bounding box center [497, 425] width 143 height 33
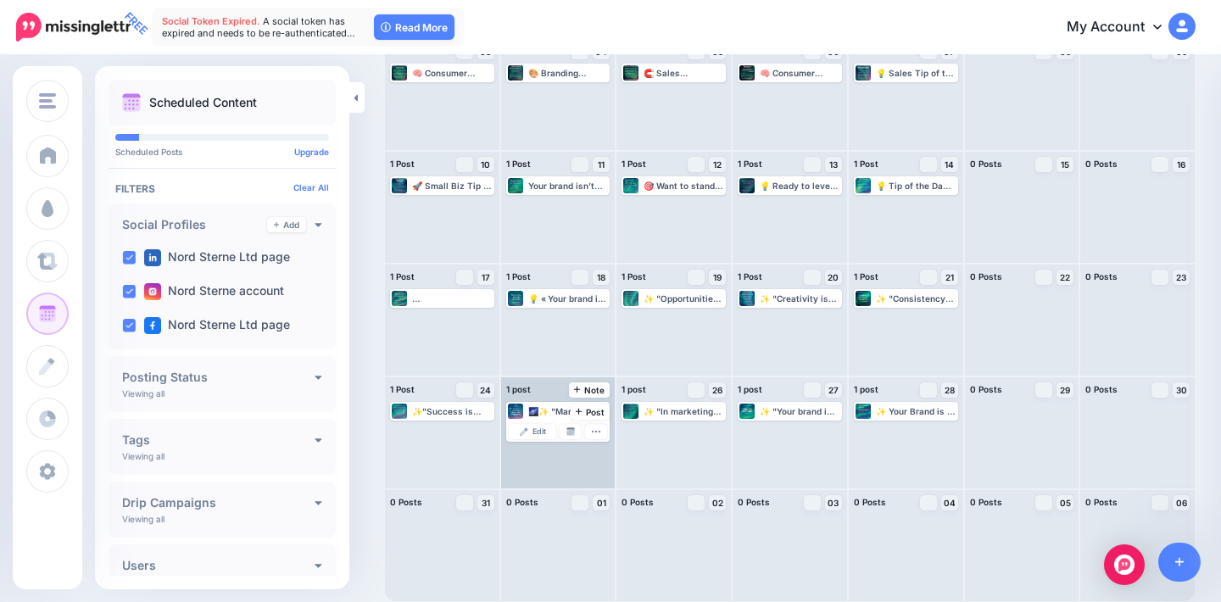
scroll to position [256, 0]
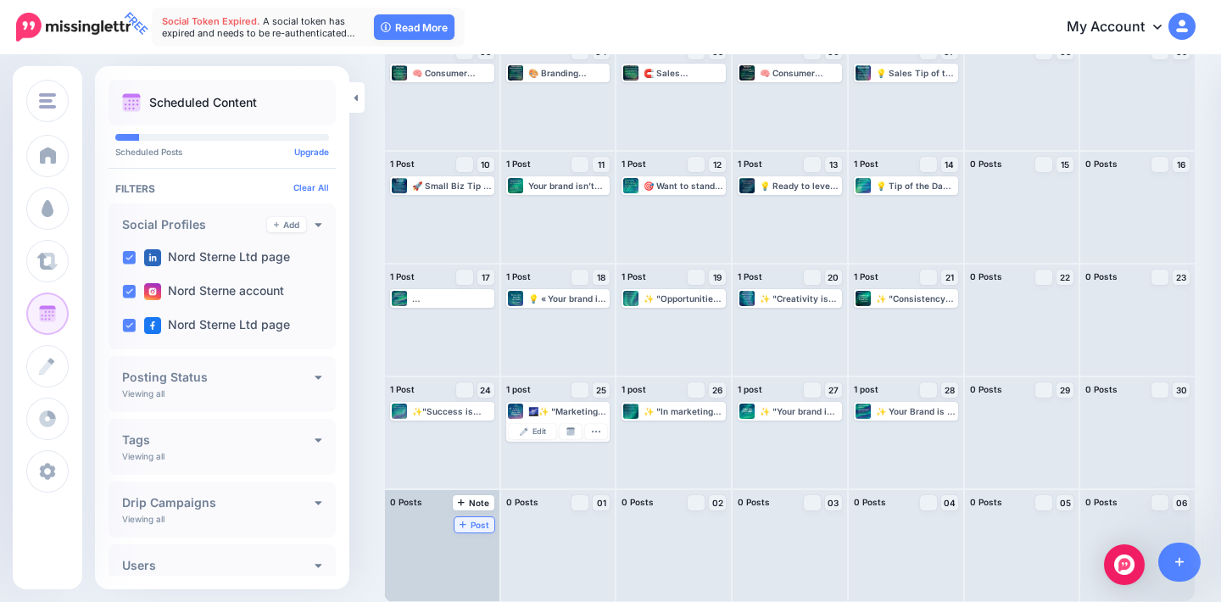
click at [473, 530] on link "Post" at bounding box center [474, 524] width 40 height 15
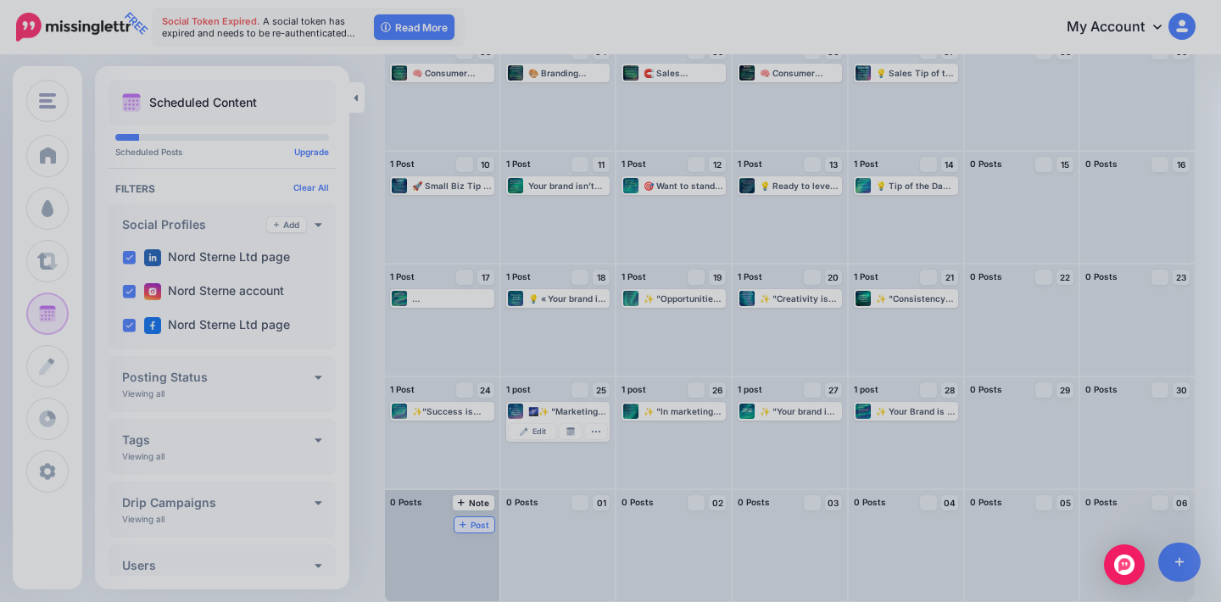
scroll to position [0, 0]
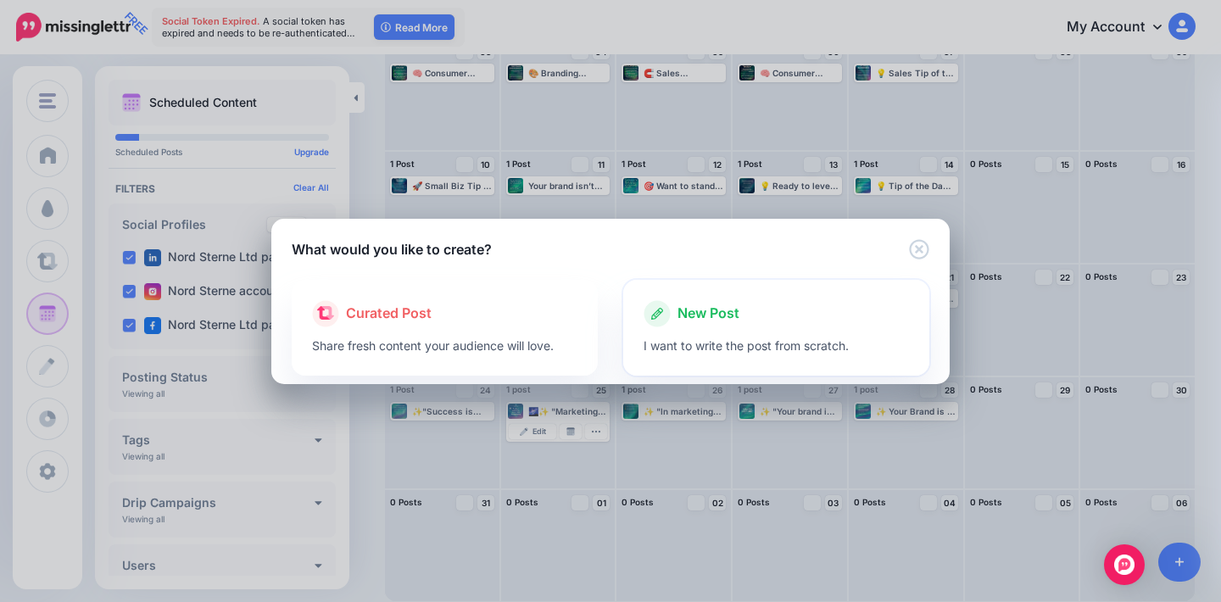
click at [724, 328] on div at bounding box center [775, 331] width 265 height 8
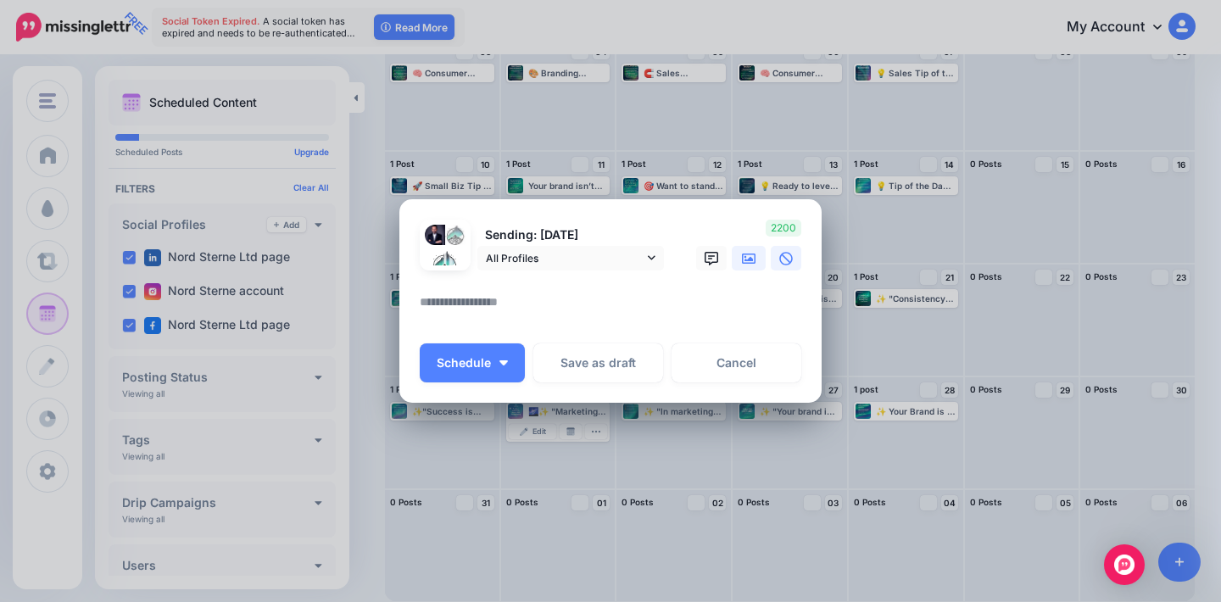
click at [749, 259] on icon at bounding box center [749, 258] width 14 height 10
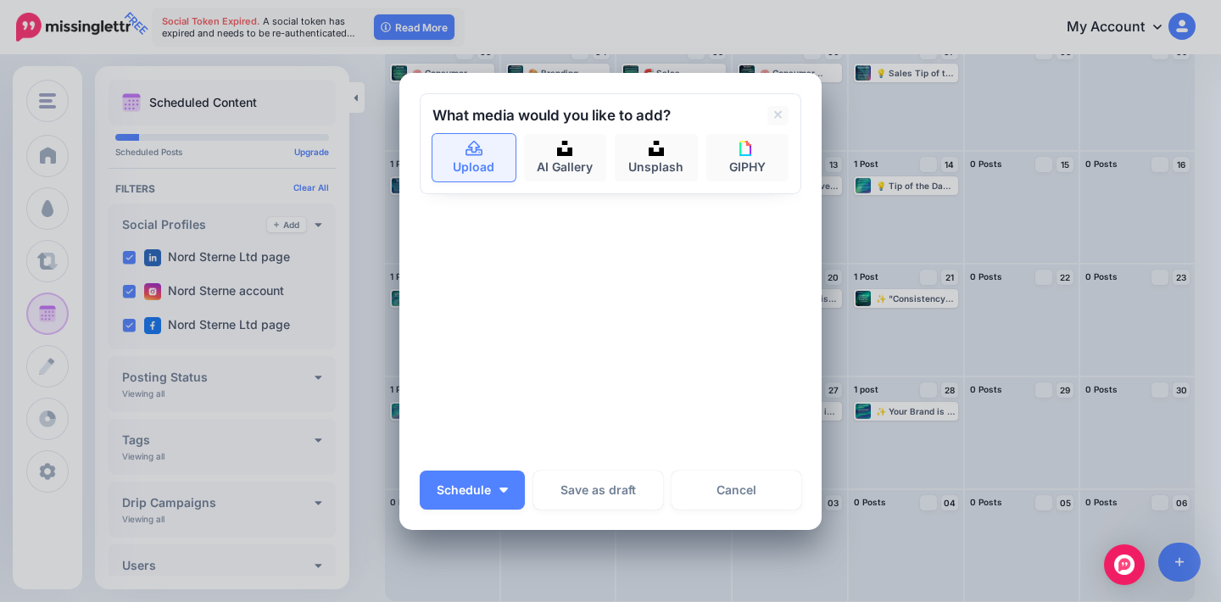
click at [476, 155] on icon at bounding box center [473, 147] width 17 height 15
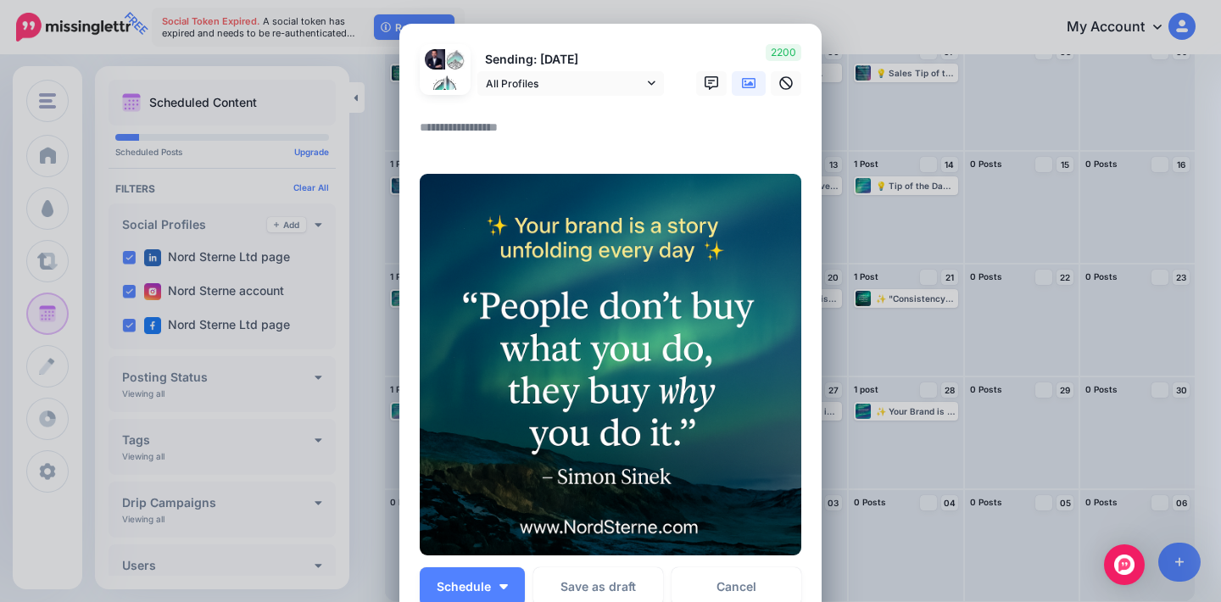
click at [498, 130] on textarea at bounding box center [615, 133] width 390 height 33
paste textarea "**********"
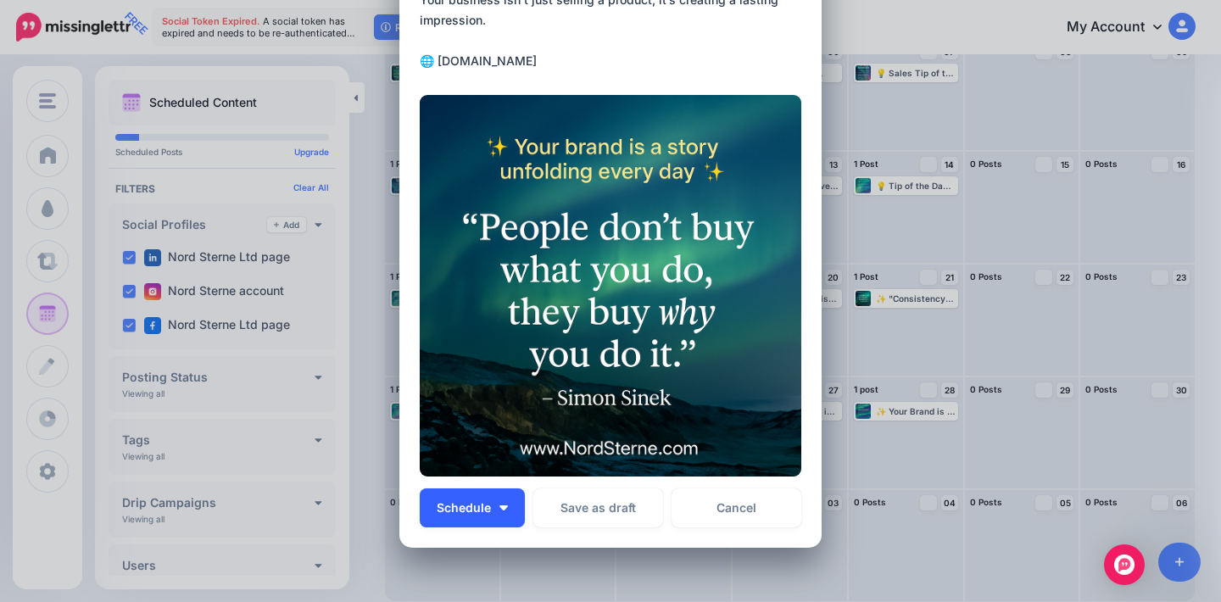
scroll to position [298, 0]
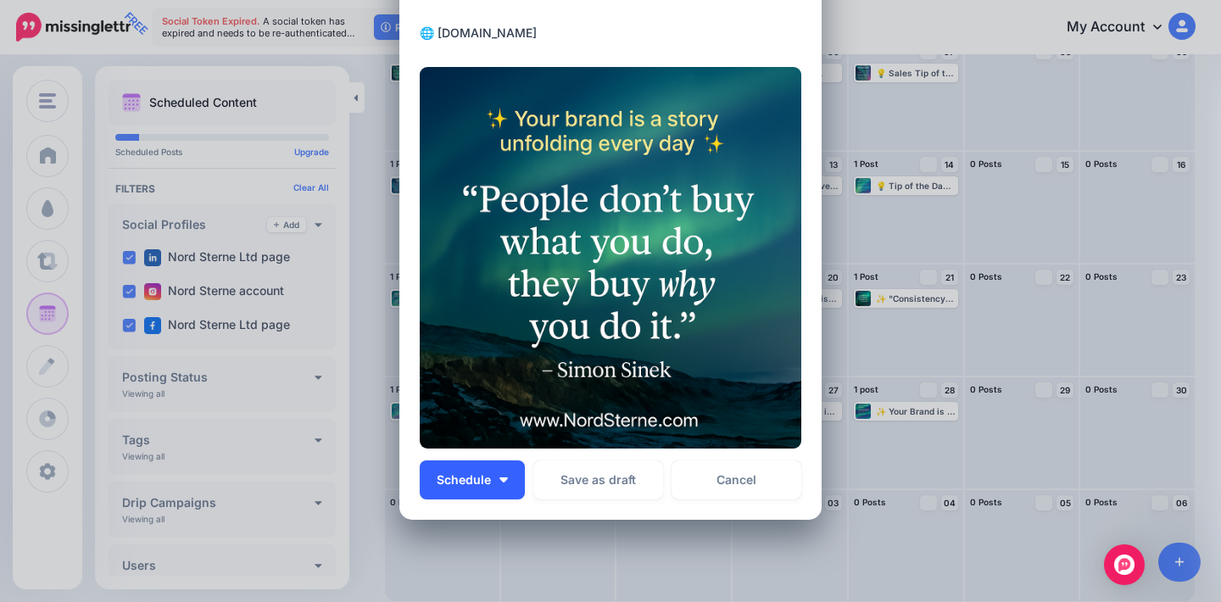
type textarea "**********"
click at [491, 493] on button "Schedule" at bounding box center [472, 479] width 105 height 39
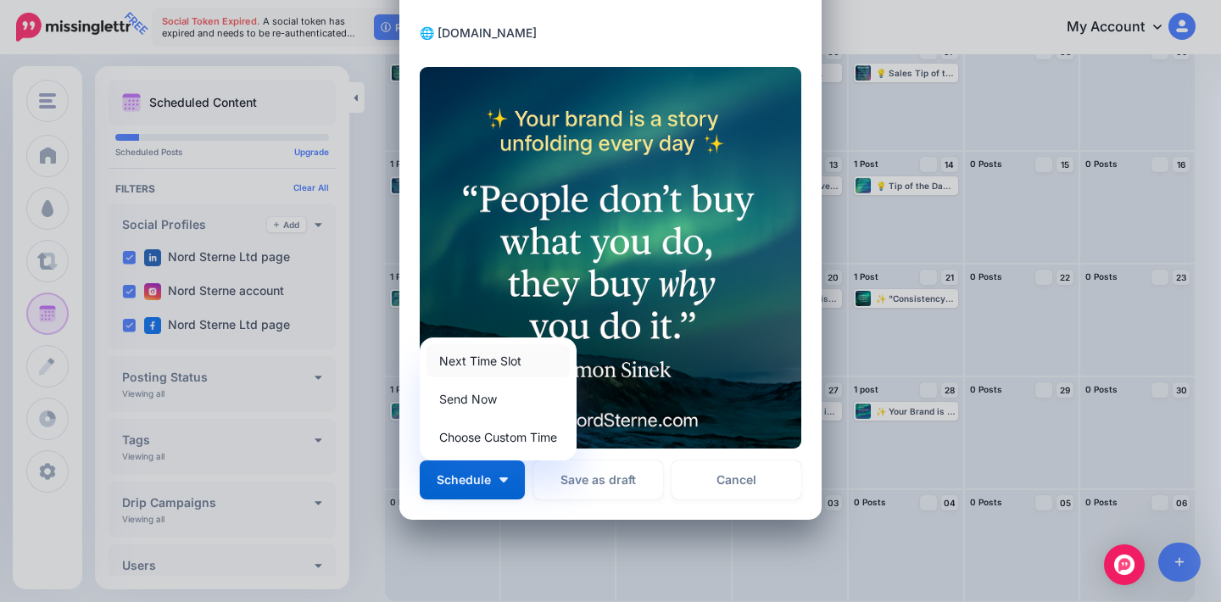
click at [516, 357] on link "Next Time Slot" at bounding box center [497, 360] width 143 height 33
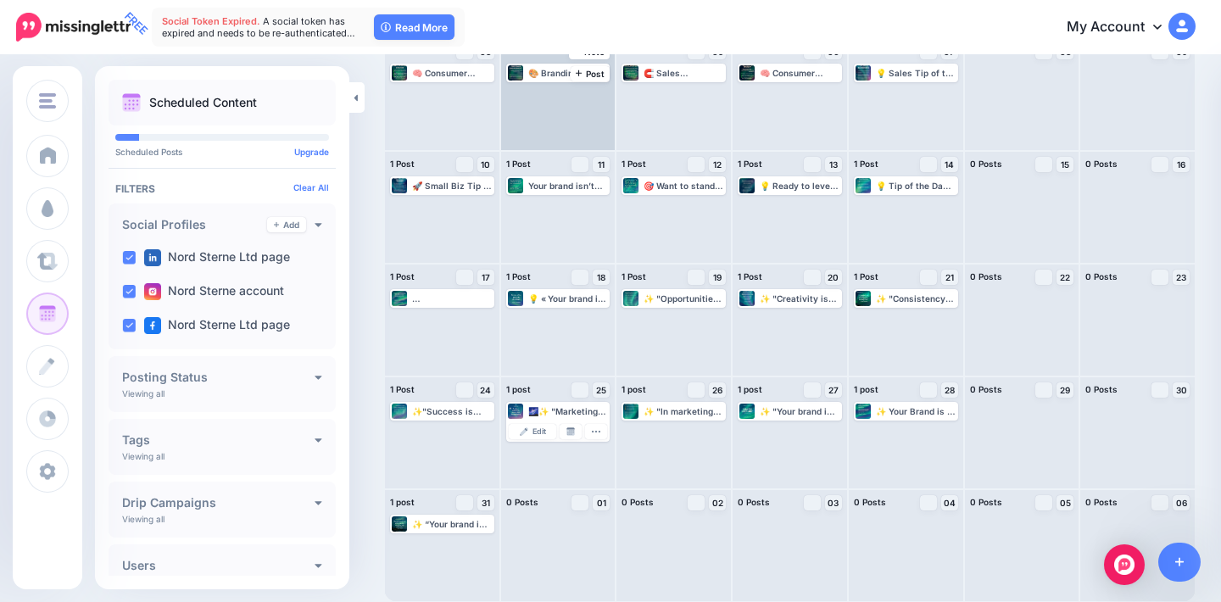
scroll to position [256, 0]
